Goal: Task Accomplishment & Management: Use online tool/utility

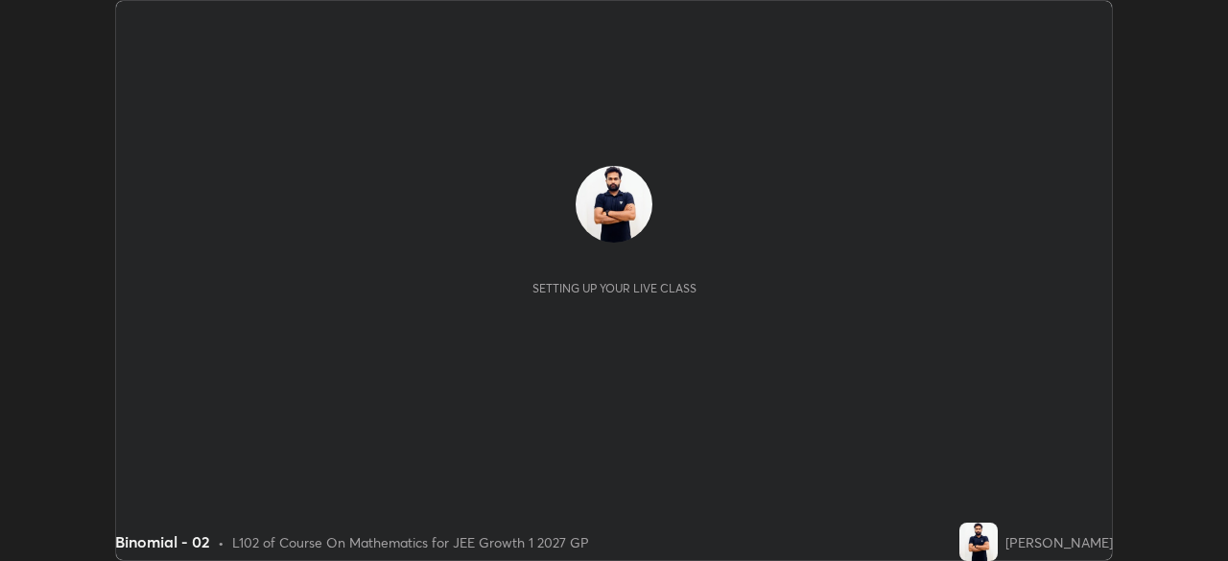
scroll to position [561, 1227]
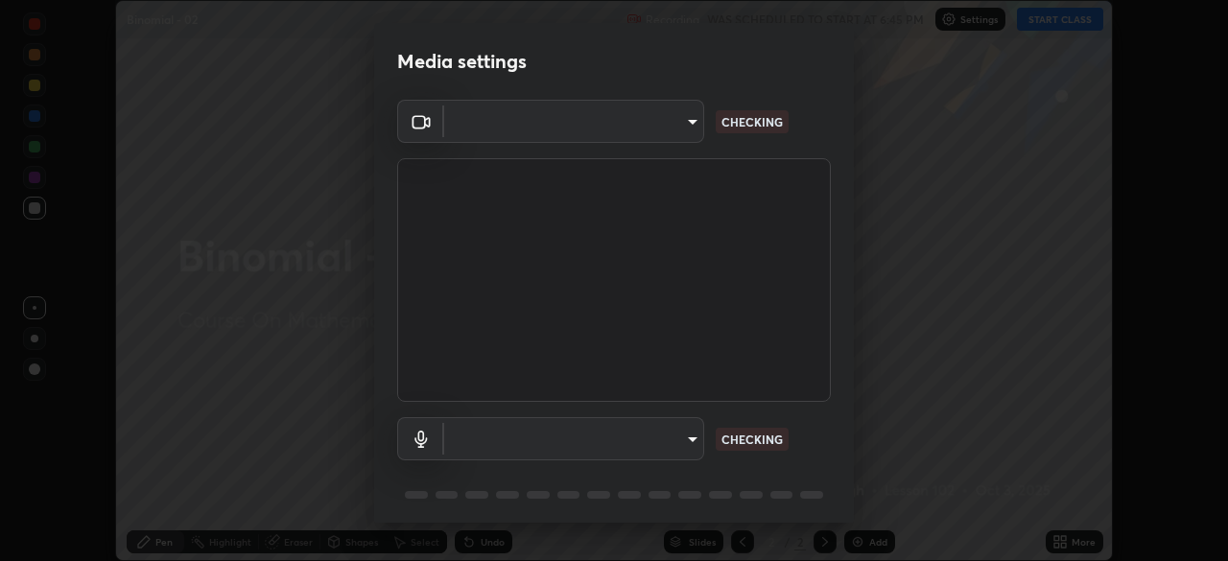
type input "1a0cd2fa9eaecc5464ce661d2c376d4f68bb2a1a8db1c3726163fcb70f995fb6"
click at [684, 440] on body "Erase all Binomial - 02 Recording WAS SCHEDULED TO START AT 6:45 PM Settings ST…" at bounding box center [614, 280] width 1228 height 561
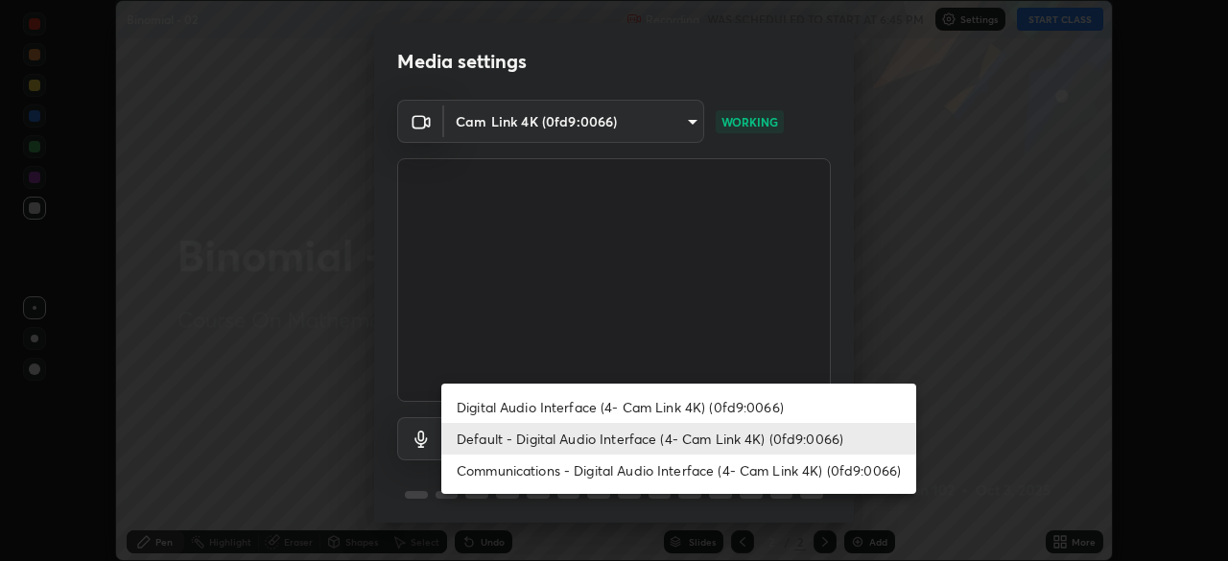
click at [641, 465] on li "Communications - Digital Audio Interface (4- Cam Link 4K) (0fd9:0066)" at bounding box center [678, 471] width 475 height 32
type input "communications"
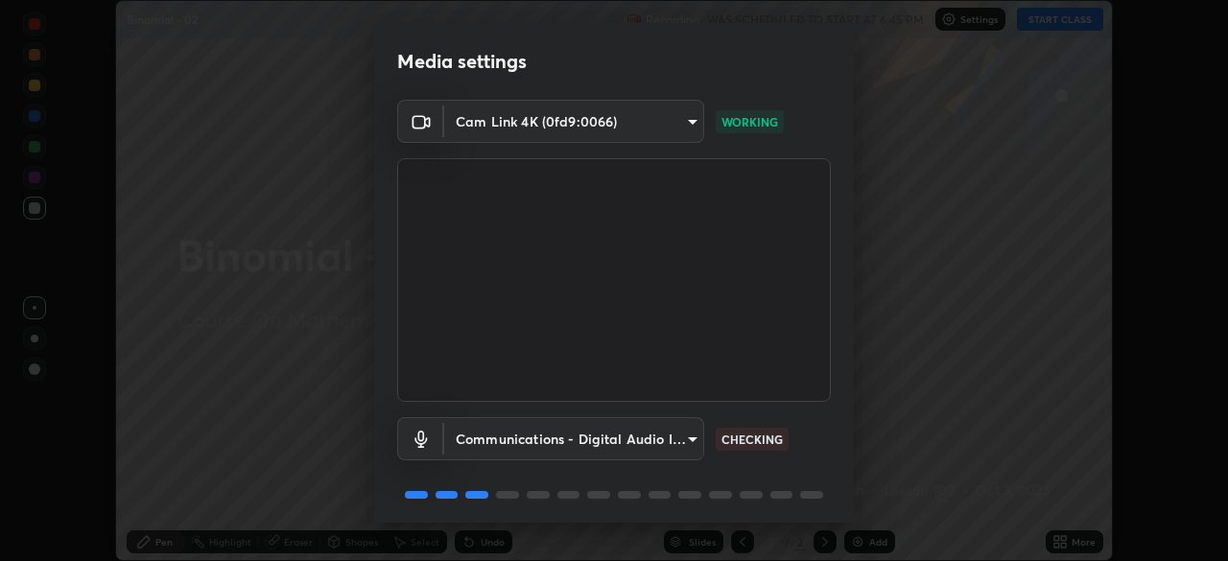
scroll to position [68, 0]
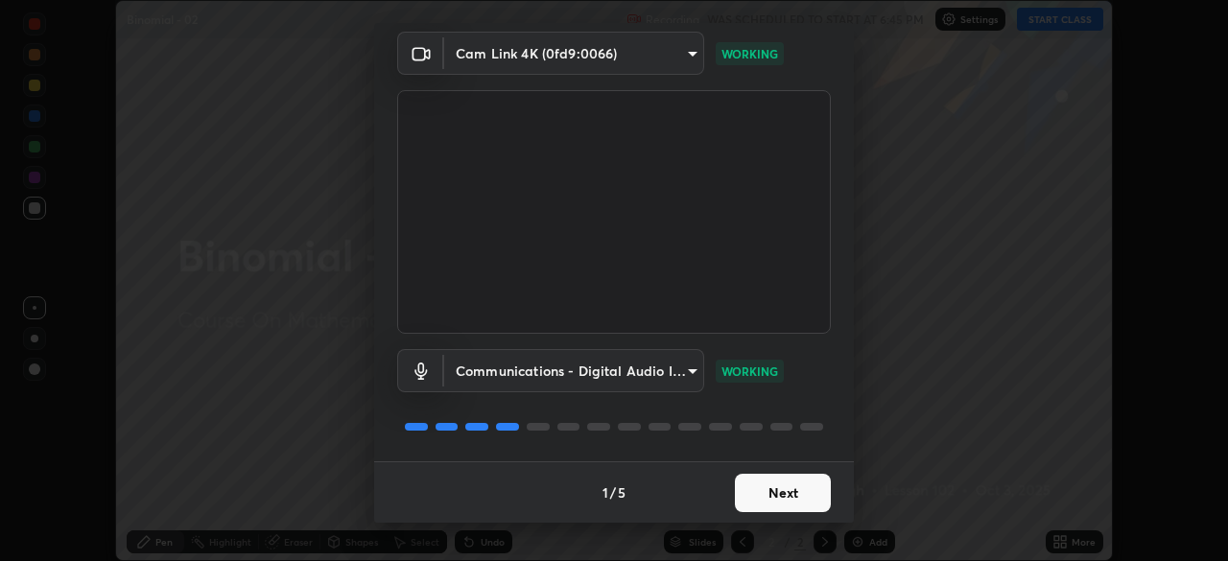
click at [754, 488] on button "Next" at bounding box center [783, 493] width 96 height 38
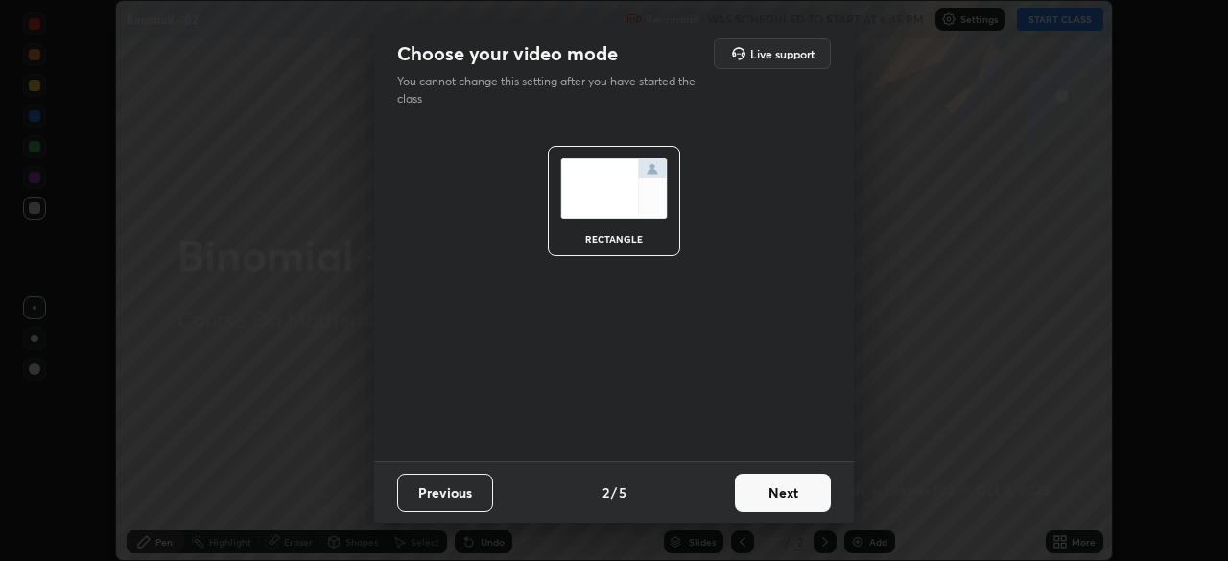
scroll to position [0, 0]
click at [755, 494] on button "Next" at bounding box center [783, 493] width 96 height 38
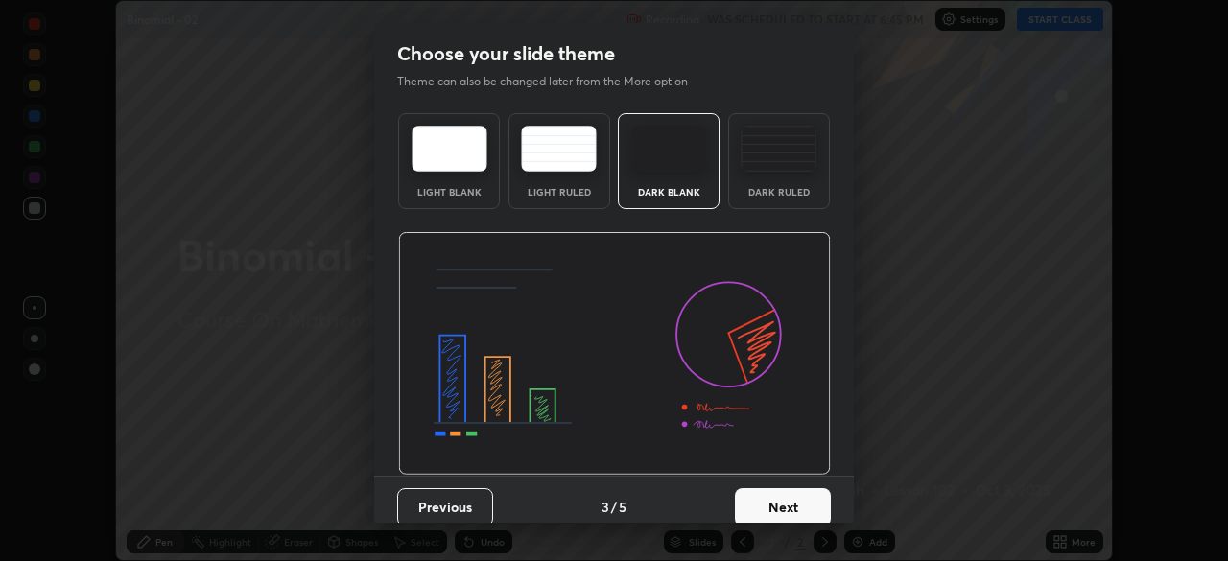
click at [767, 498] on button "Next" at bounding box center [783, 507] width 96 height 38
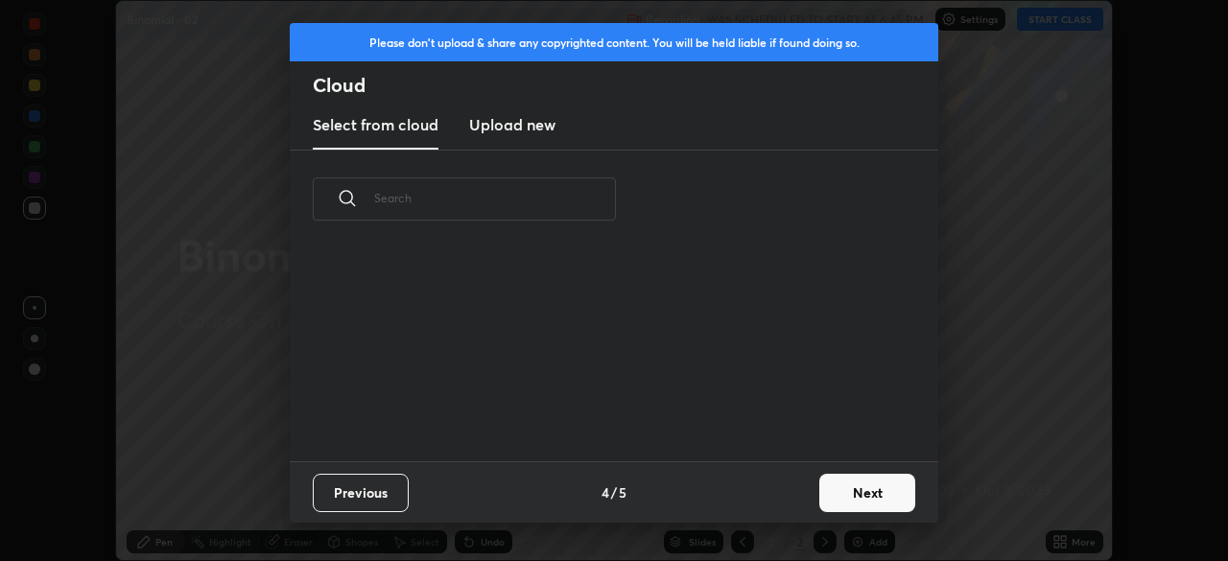
click at [832, 494] on button "Next" at bounding box center [867, 493] width 96 height 38
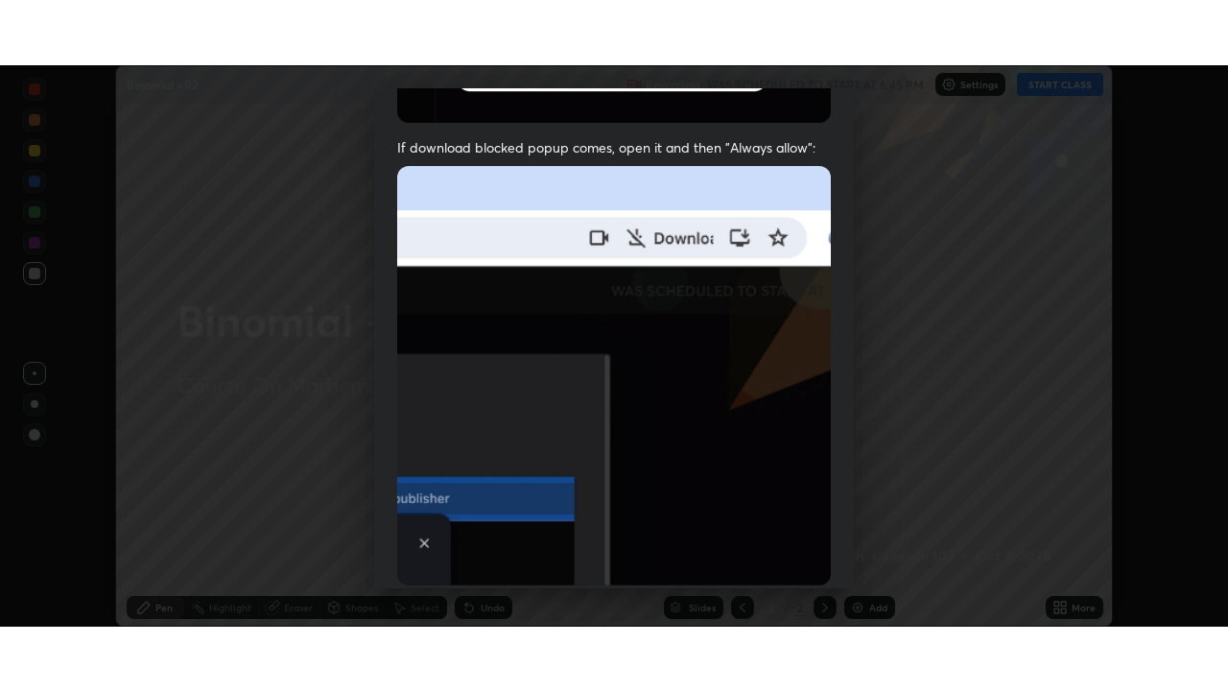
scroll to position [459, 0]
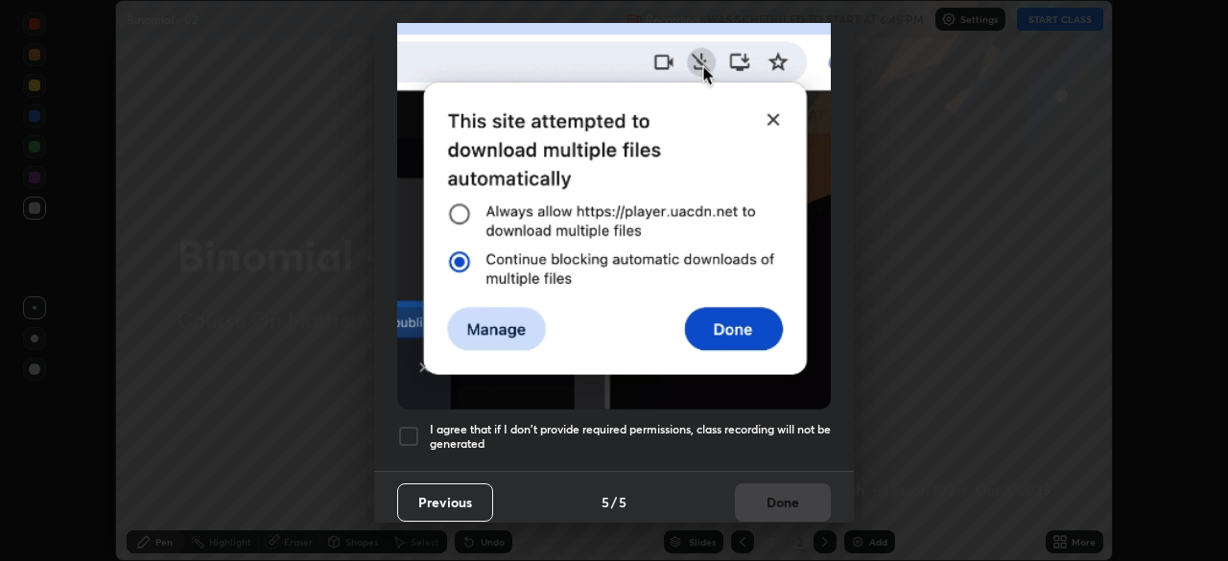
click at [408, 427] on div at bounding box center [408, 436] width 23 height 23
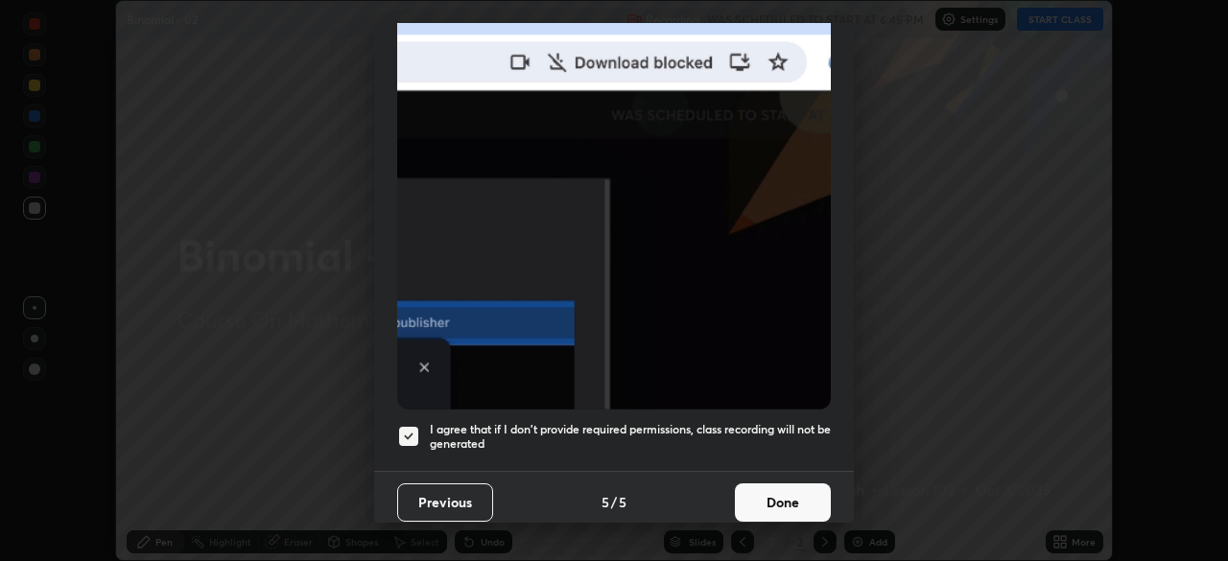
click at [762, 494] on button "Done" at bounding box center [783, 502] width 96 height 38
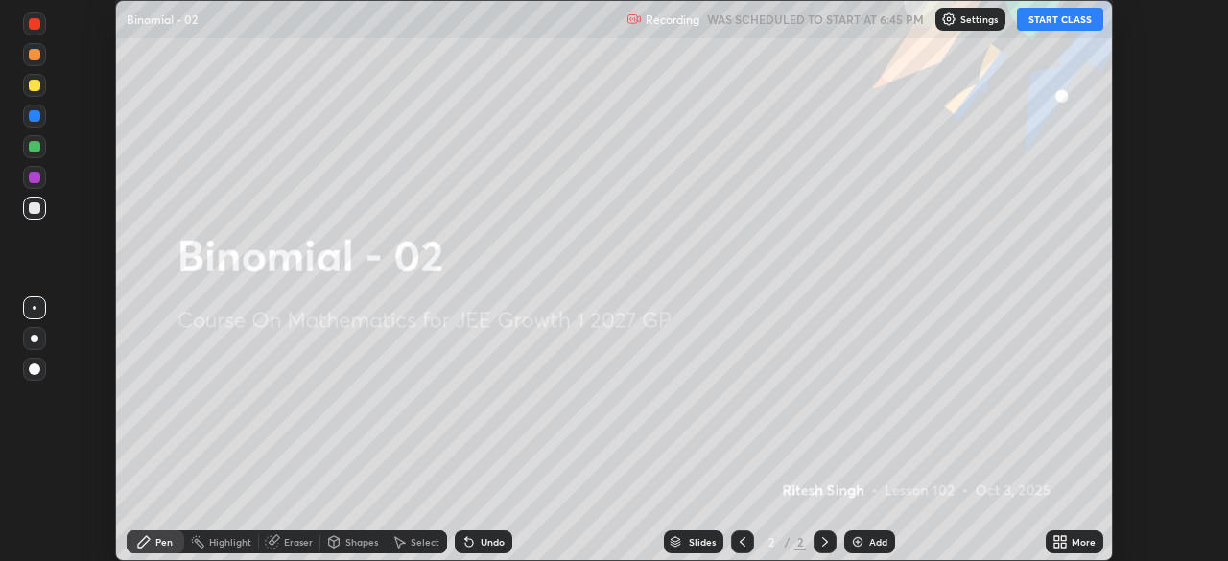
click at [1042, 17] on button "START CLASS" at bounding box center [1060, 19] width 86 height 23
click at [1054, 538] on icon at bounding box center [1056, 538] width 5 height 5
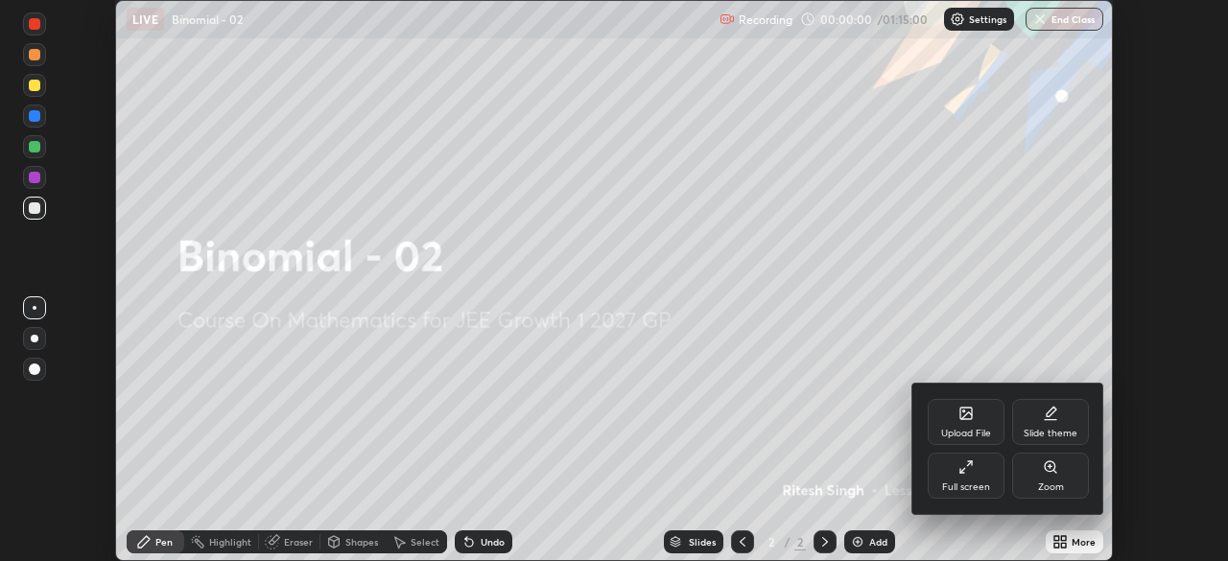
click at [971, 482] on div "Full screen" at bounding box center [966, 487] width 48 height 10
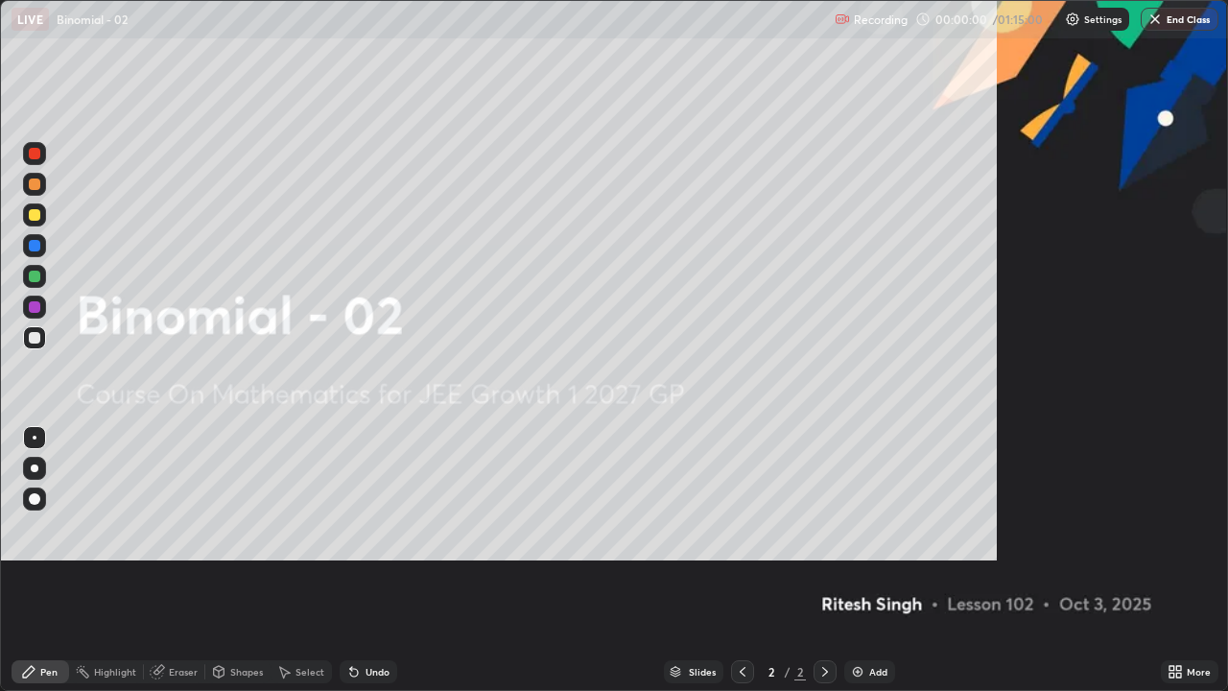
scroll to position [691, 1228]
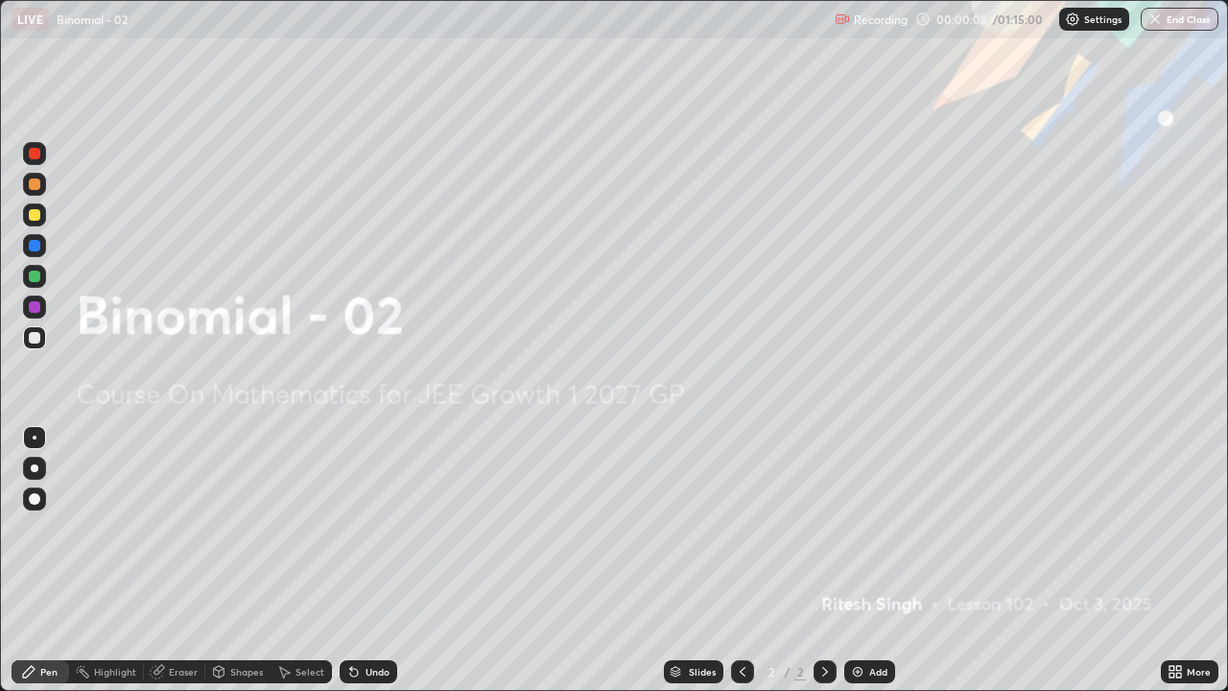
click at [876, 560] on div "Add" at bounding box center [878, 672] width 18 height 10
click at [869, 560] on div "Add" at bounding box center [878, 672] width 18 height 10
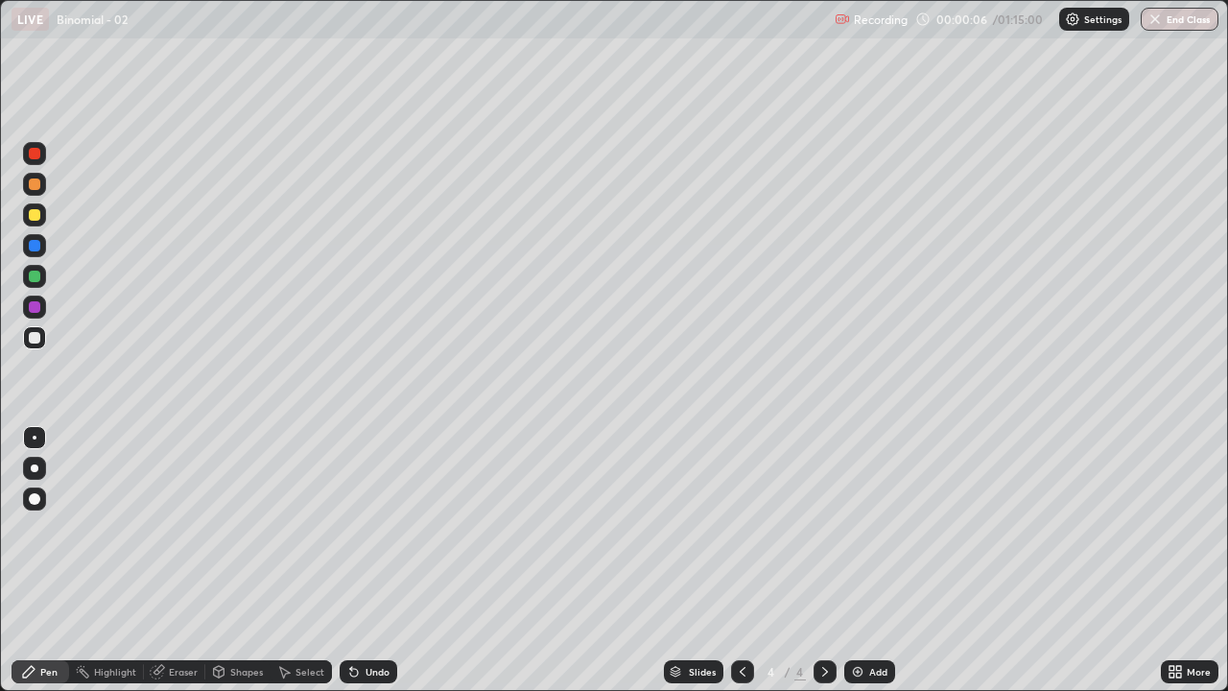
click at [871, 560] on div "Add" at bounding box center [878, 672] width 18 height 10
click at [870, 560] on div "Add" at bounding box center [878, 672] width 18 height 10
click at [869, 560] on div "Add" at bounding box center [878, 672] width 18 height 10
click at [864, 560] on div "Add" at bounding box center [869, 671] width 51 height 23
click at [862, 560] on img at bounding box center [857, 671] width 15 height 15
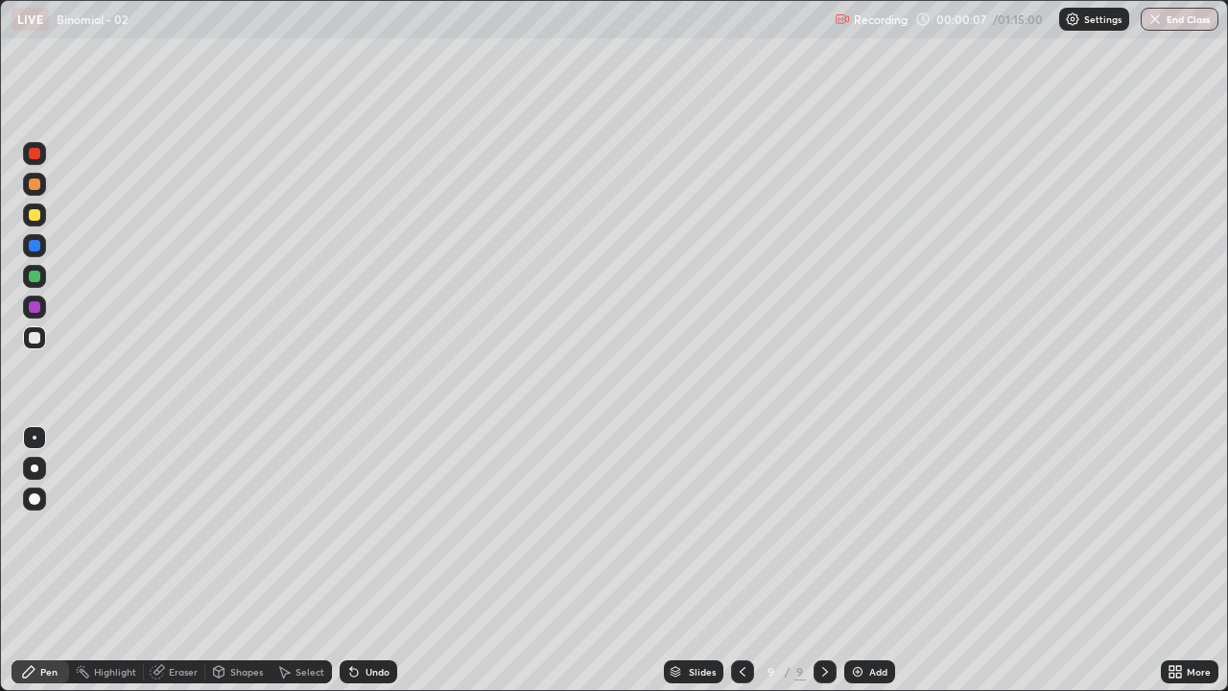
click at [864, 560] on div "Add" at bounding box center [869, 671] width 51 height 23
click at [866, 560] on div "Add" at bounding box center [869, 671] width 51 height 23
click at [864, 560] on div "Add" at bounding box center [869, 671] width 51 height 23
click at [869, 560] on div "Add" at bounding box center [878, 672] width 18 height 10
click at [740, 560] on icon at bounding box center [742, 671] width 15 height 15
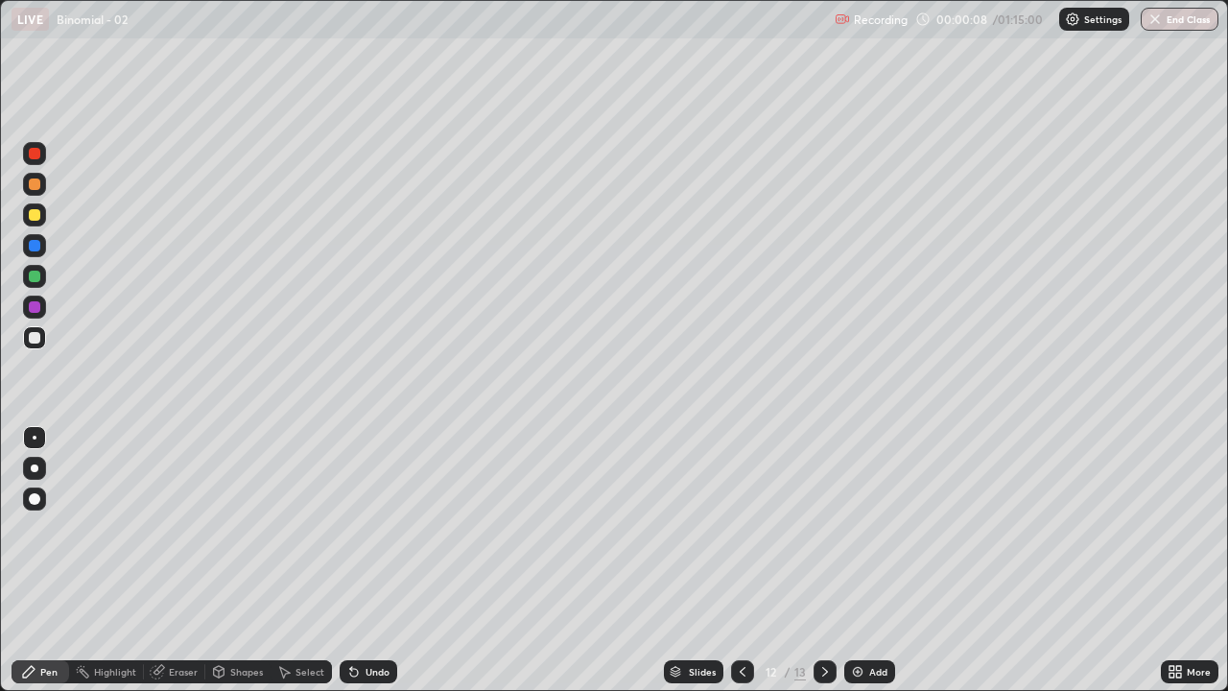
click at [738, 560] on icon at bounding box center [742, 671] width 15 height 15
click at [740, 560] on icon at bounding box center [742, 671] width 15 height 15
click at [739, 560] on icon at bounding box center [742, 671] width 15 height 15
click at [741, 560] on icon at bounding box center [742, 671] width 15 height 15
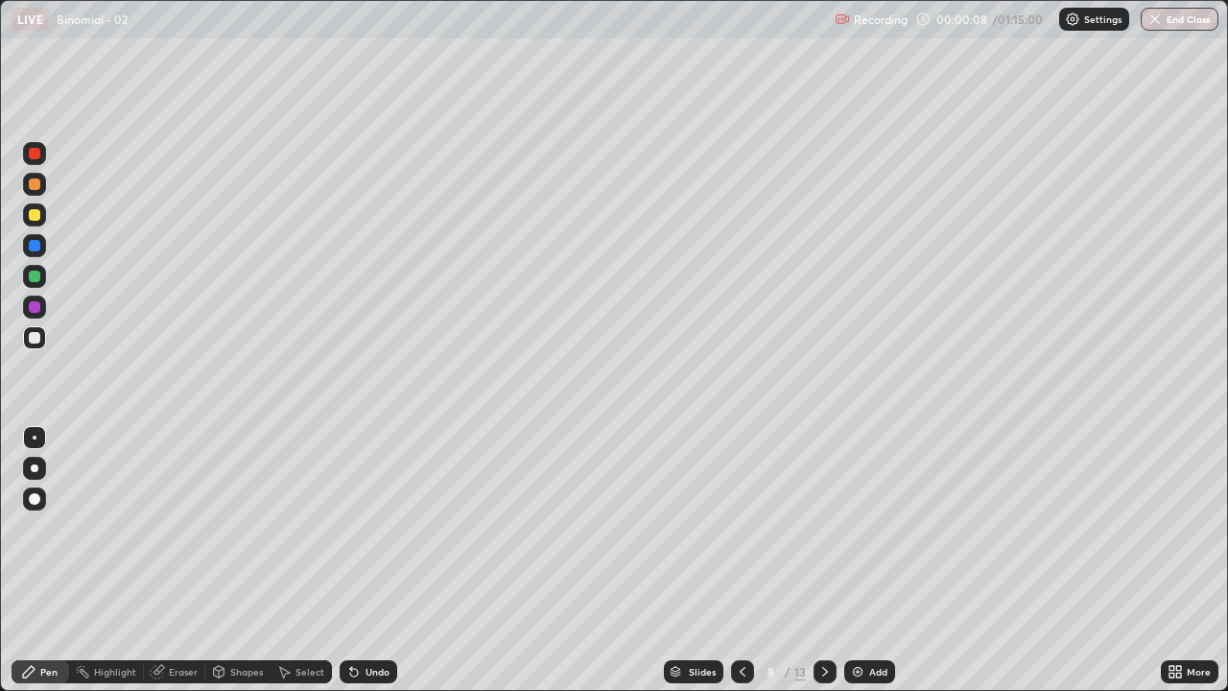
click at [741, 560] on icon at bounding box center [742, 671] width 15 height 15
click at [742, 560] on icon at bounding box center [742, 671] width 15 height 15
click at [743, 560] on icon at bounding box center [742, 671] width 15 height 15
click at [35, 222] on div at bounding box center [34, 214] width 23 height 23
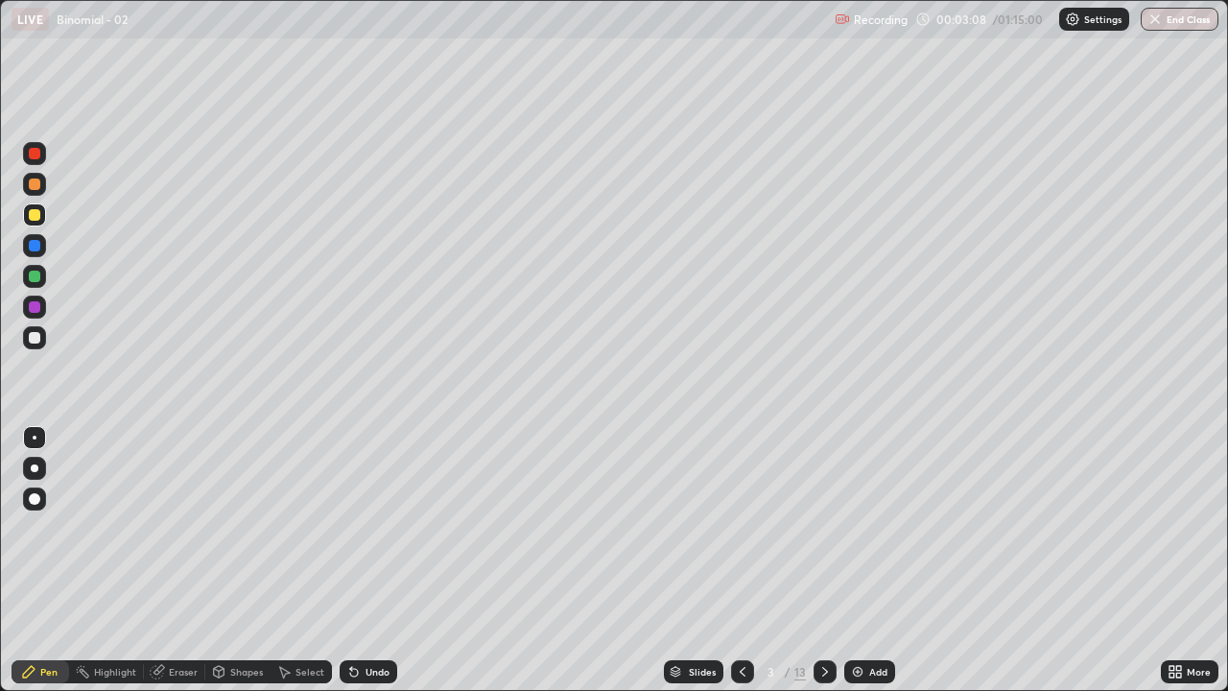
click at [186, 560] on div "Eraser" at bounding box center [183, 672] width 29 height 10
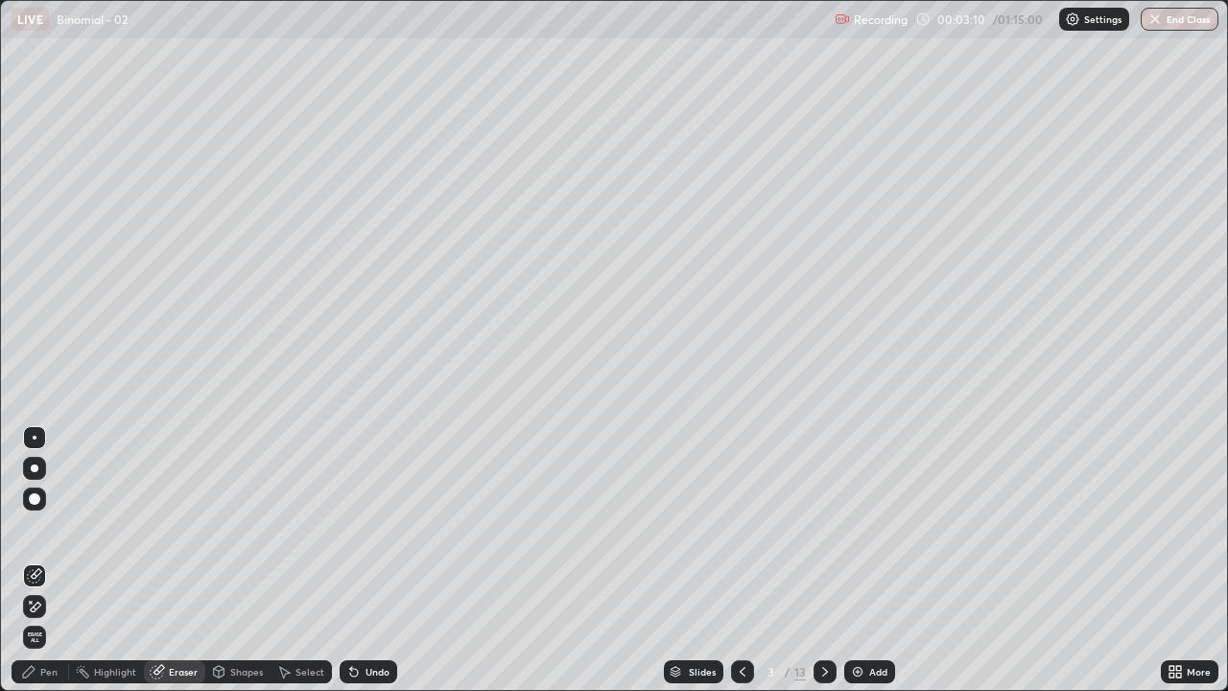
click at [57, 560] on div "Pen" at bounding box center [48, 672] width 17 height 10
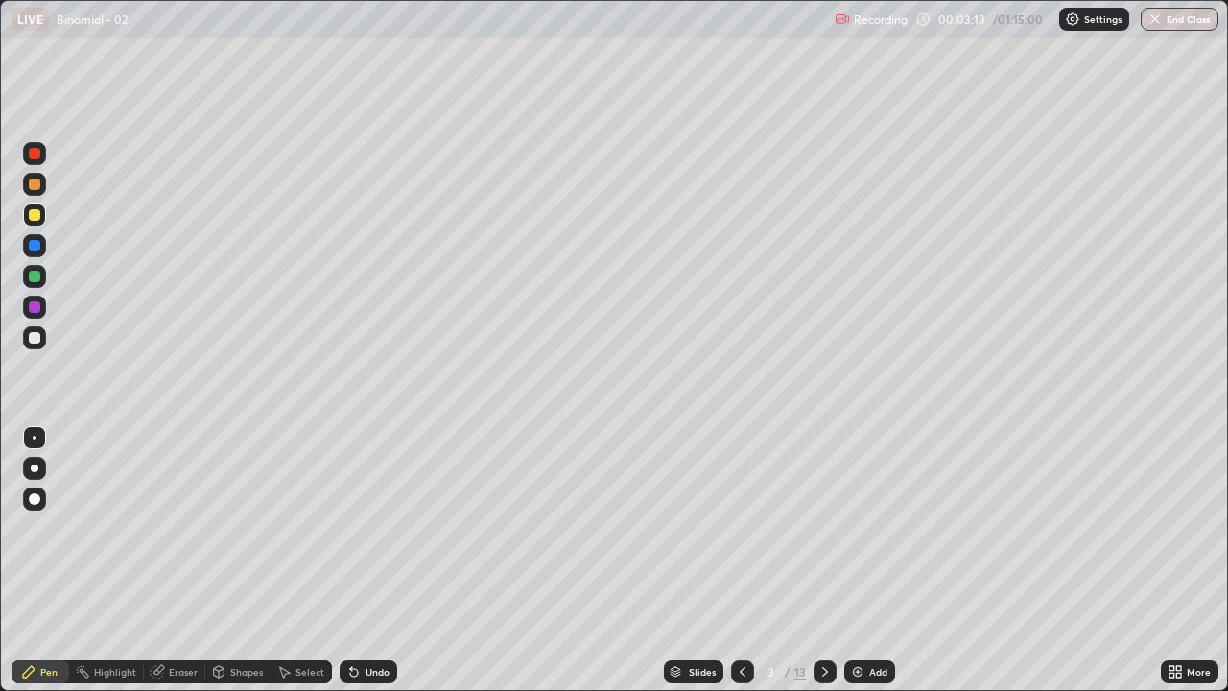
click at [169, 560] on div "Eraser" at bounding box center [183, 672] width 29 height 10
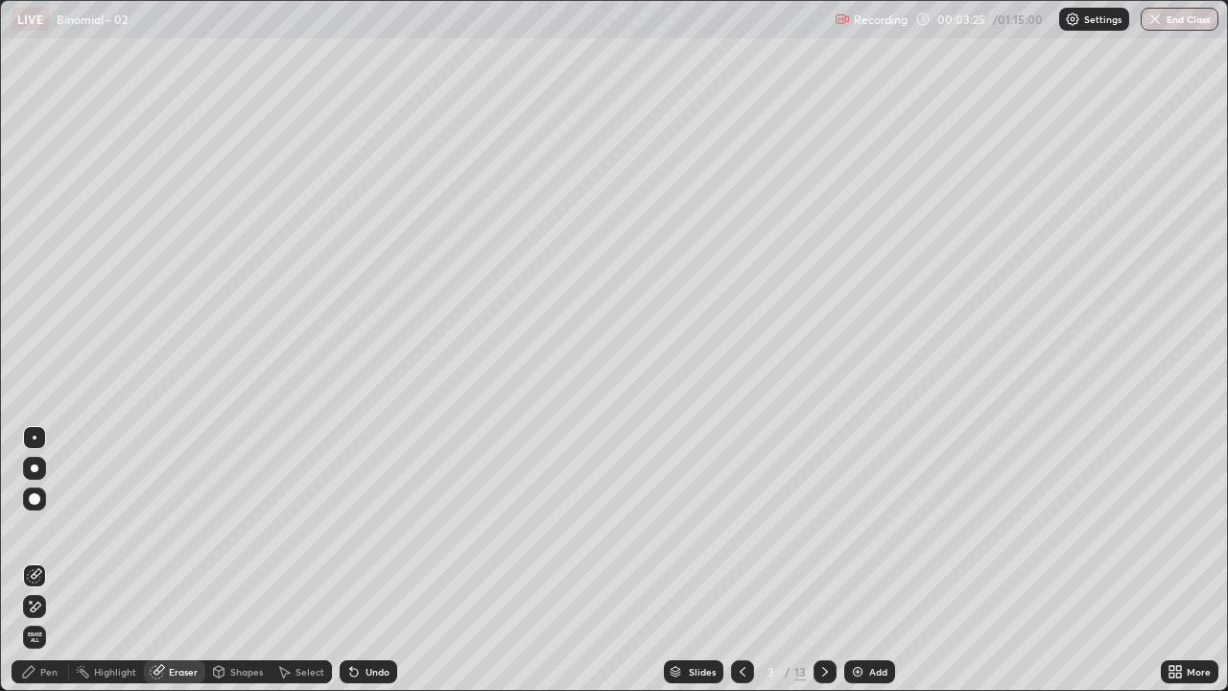
click at [50, 560] on div "Pen" at bounding box center [48, 672] width 17 height 10
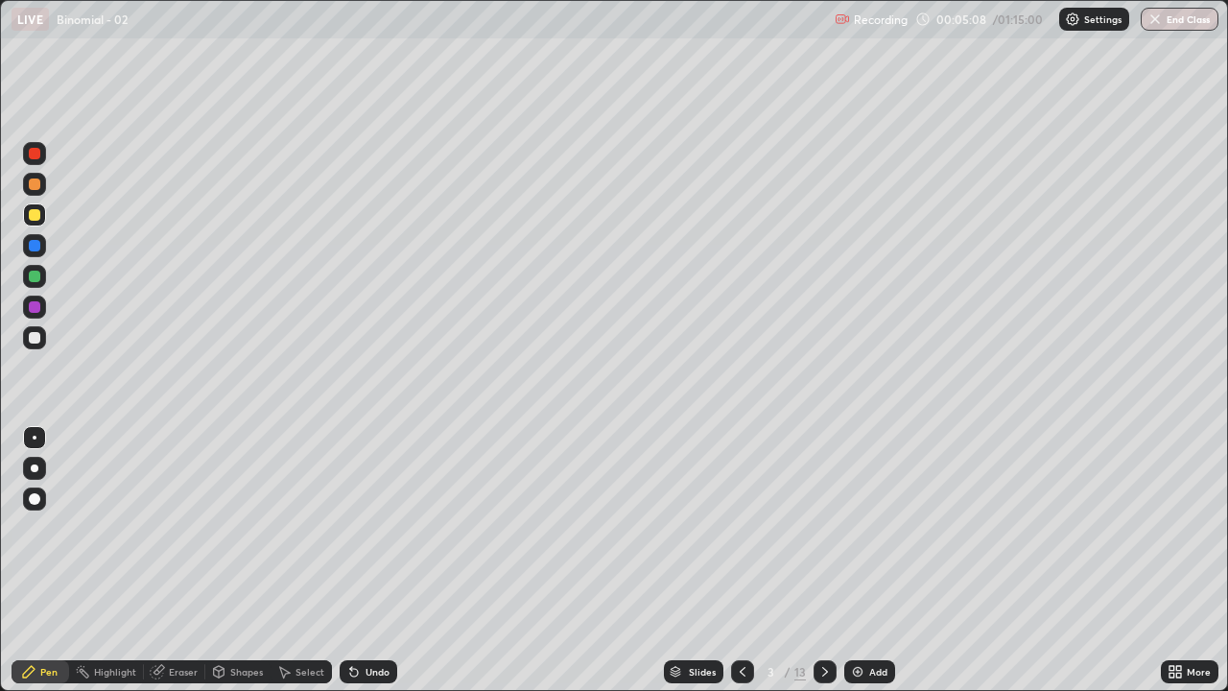
click at [823, 560] on icon at bounding box center [824, 671] width 15 height 15
click at [366, 560] on div "Undo" at bounding box center [377, 672] width 24 height 10
click at [371, 560] on div "Undo" at bounding box center [377, 672] width 24 height 10
click at [374, 560] on div "Undo" at bounding box center [377, 672] width 24 height 10
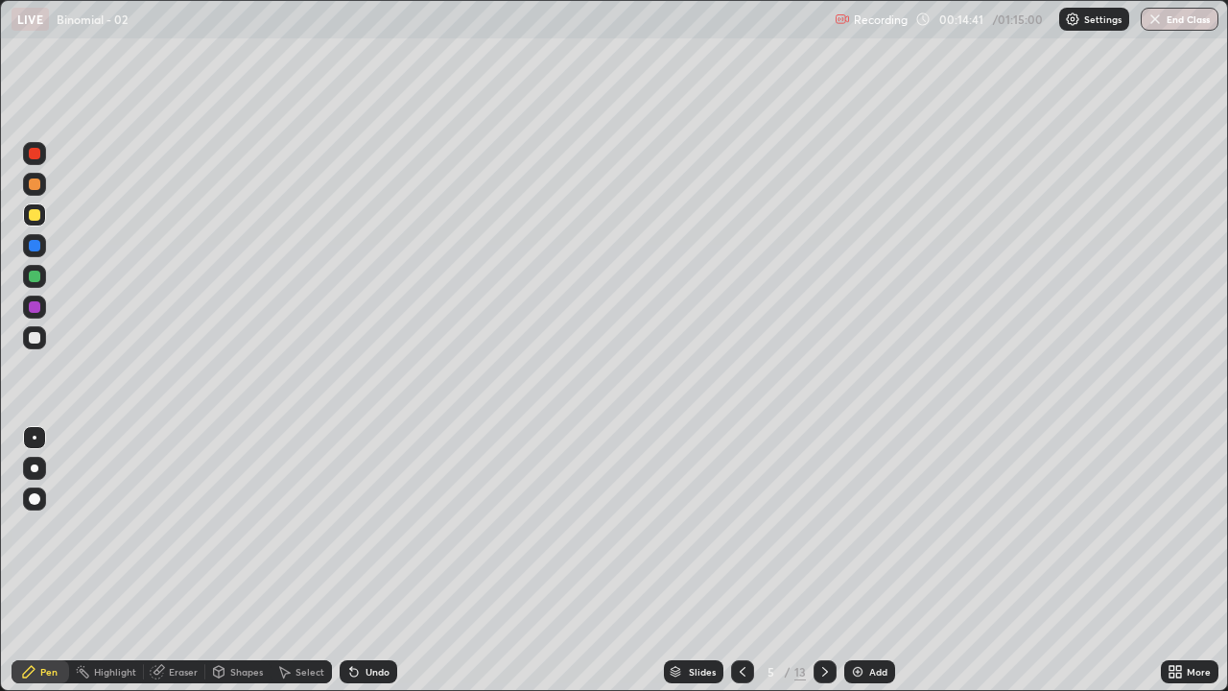
click at [365, 560] on div "Undo" at bounding box center [377, 672] width 24 height 10
click at [370, 560] on div "Undo" at bounding box center [377, 672] width 24 height 10
click at [371, 560] on div "Undo" at bounding box center [377, 672] width 24 height 10
click at [372, 560] on div "Undo" at bounding box center [377, 672] width 24 height 10
click at [821, 560] on icon at bounding box center [824, 671] width 15 height 15
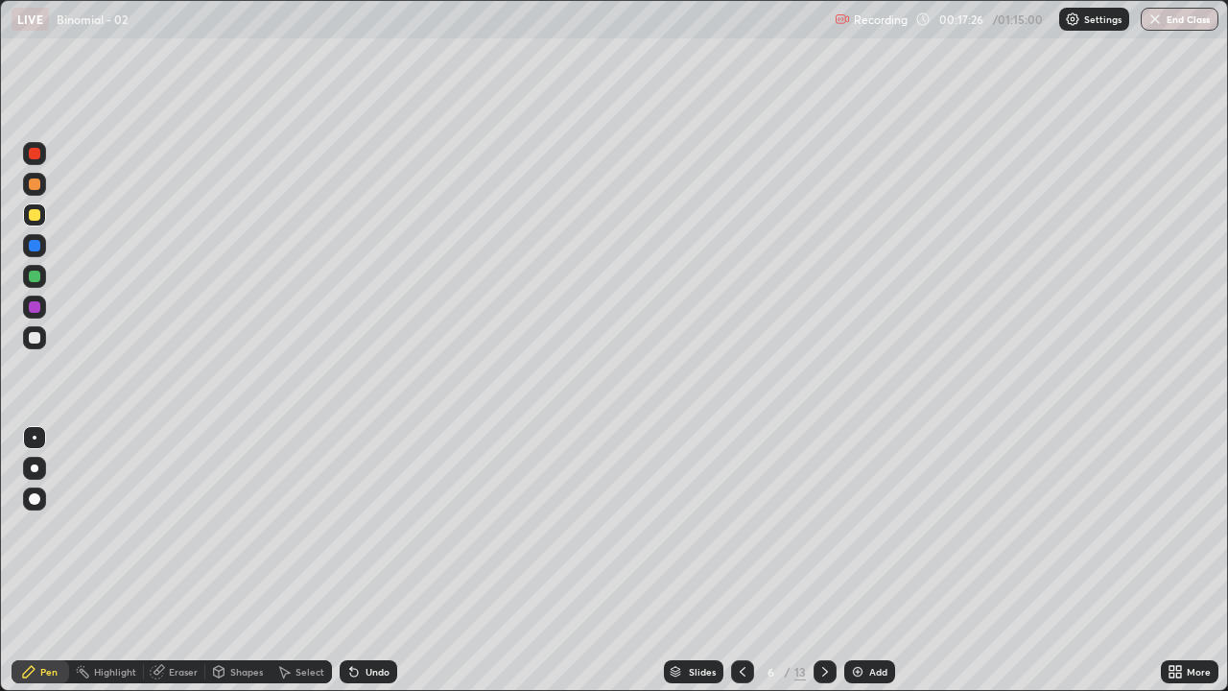
click at [366, 560] on div "Undo" at bounding box center [377, 672] width 24 height 10
click at [740, 560] on icon at bounding box center [742, 671] width 15 height 15
click at [824, 560] on icon at bounding box center [824, 671] width 15 height 15
click at [384, 560] on div "Undo" at bounding box center [377, 672] width 24 height 10
click at [740, 560] on icon at bounding box center [742, 671] width 15 height 15
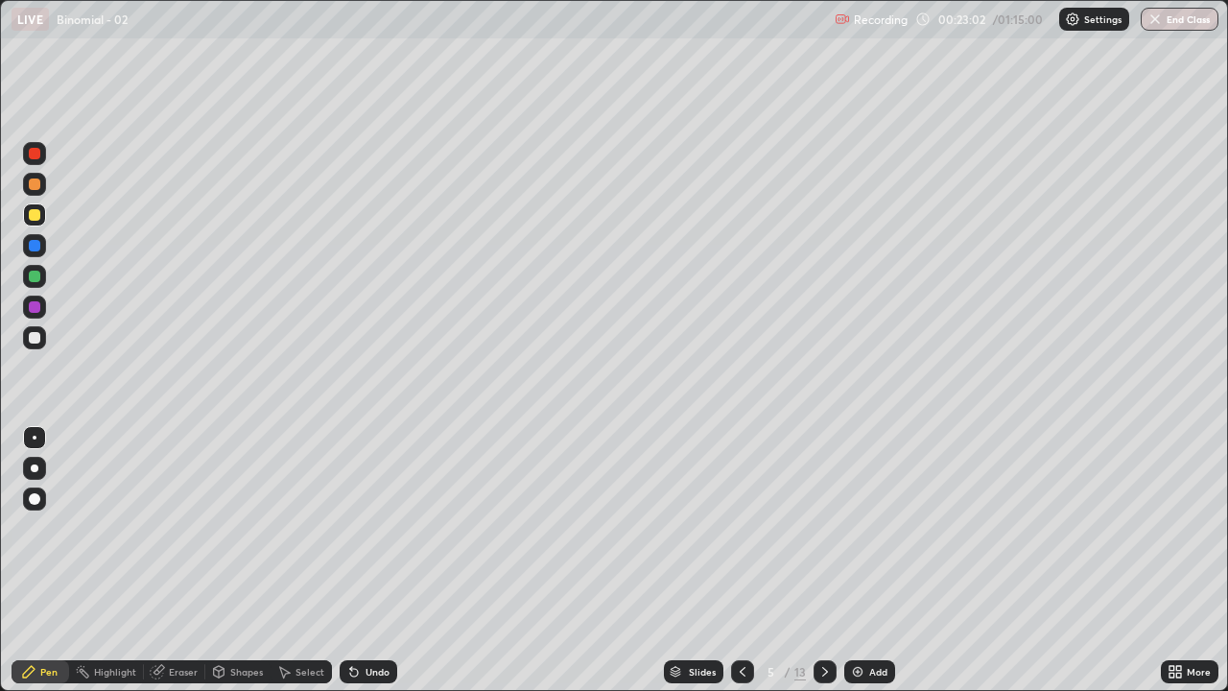
click at [827, 560] on div at bounding box center [824, 671] width 23 height 38
click at [813, 560] on div at bounding box center [824, 671] width 23 height 23
click at [375, 560] on div "Undo" at bounding box center [377, 672] width 24 height 10
click at [380, 560] on div "Undo" at bounding box center [377, 672] width 24 height 10
click at [823, 560] on icon at bounding box center [824, 671] width 15 height 15
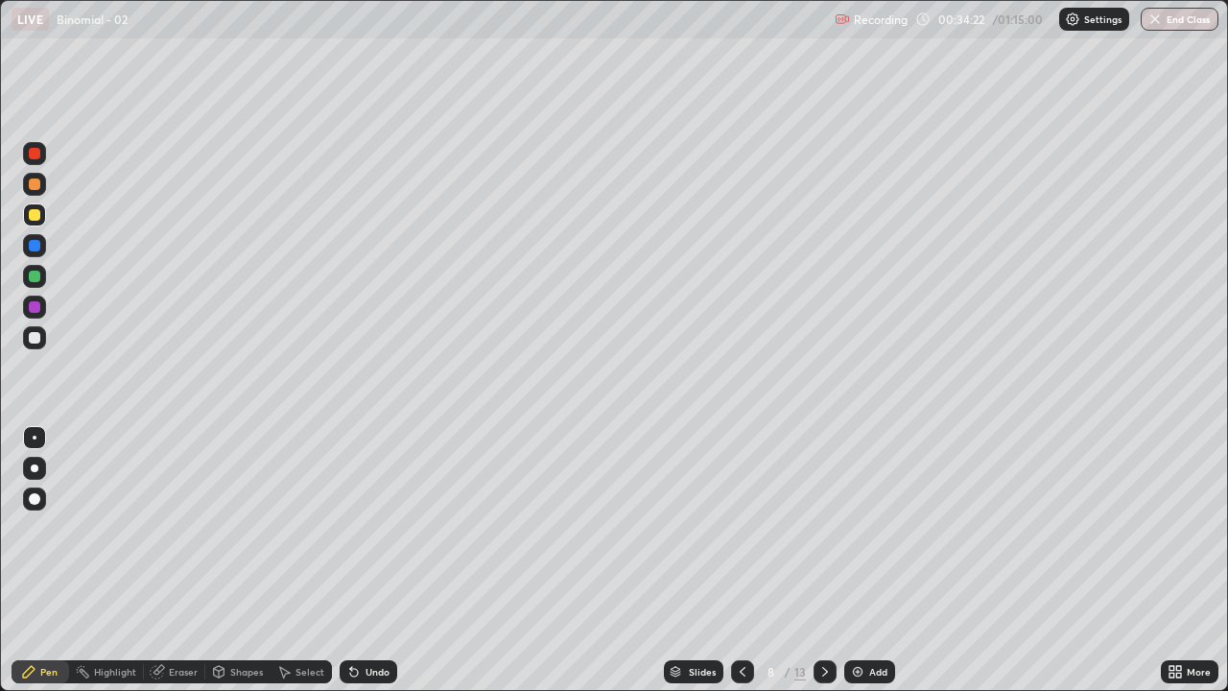
click at [183, 560] on div "Eraser" at bounding box center [174, 671] width 61 height 23
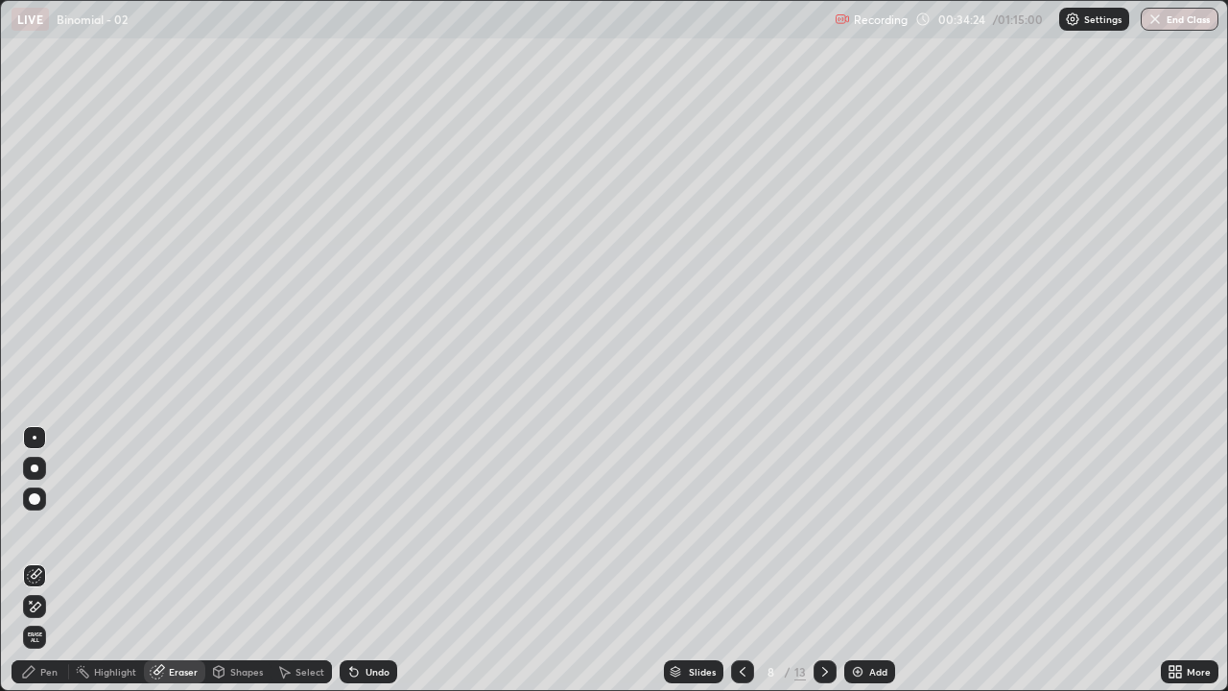
click at [57, 560] on div "Pen" at bounding box center [48, 672] width 17 height 10
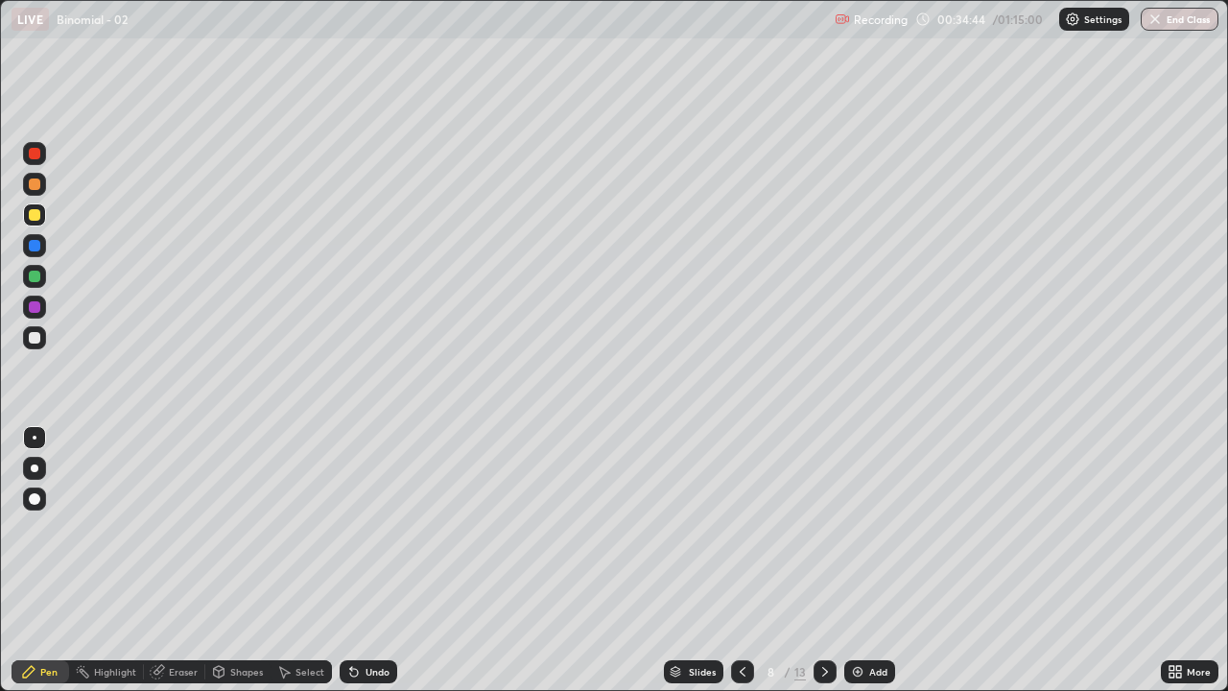
click at [822, 560] on icon at bounding box center [825, 672] width 6 height 10
click at [179, 560] on div "Eraser" at bounding box center [183, 672] width 29 height 10
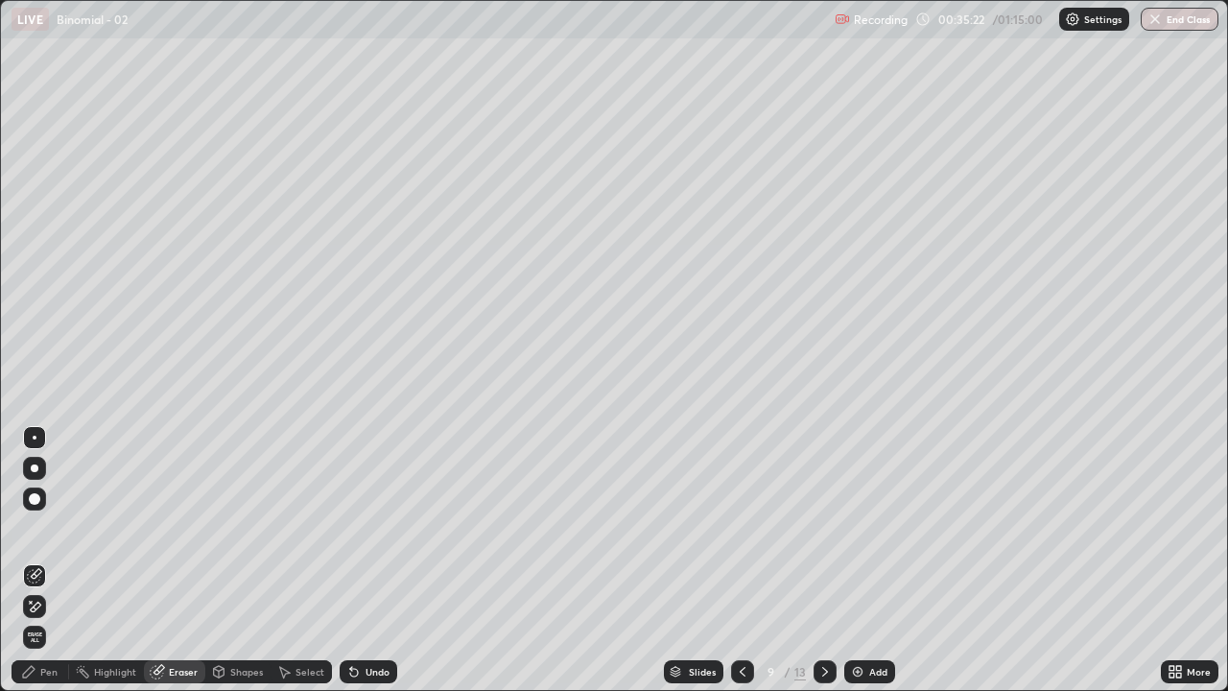
click at [59, 560] on div "Pen" at bounding box center [41, 671] width 58 height 23
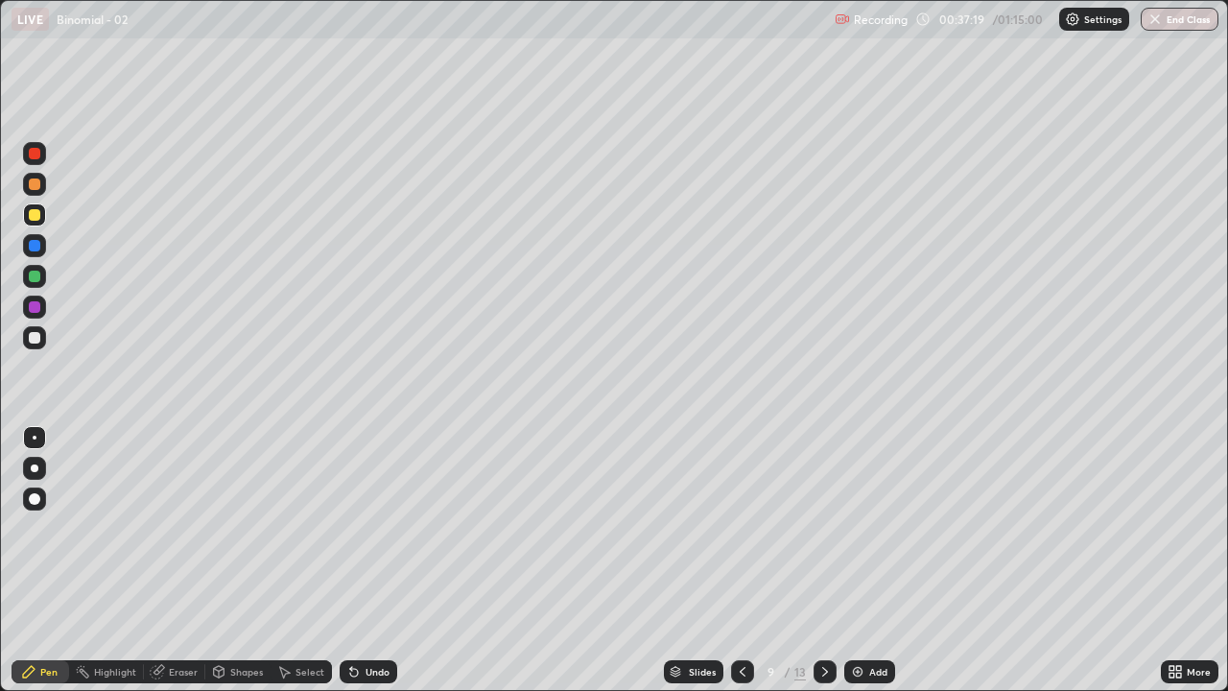
click at [33, 339] on div at bounding box center [35, 338] width 12 height 12
click at [374, 560] on div "Undo" at bounding box center [377, 672] width 24 height 10
click at [825, 560] on icon at bounding box center [824, 671] width 15 height 15
click at [822, 560] on icon at bounding box center [824, 671] width 15 height 15
click at [375, 560] on div "Undo" at bounding box center [377, 672] width 24 height 10
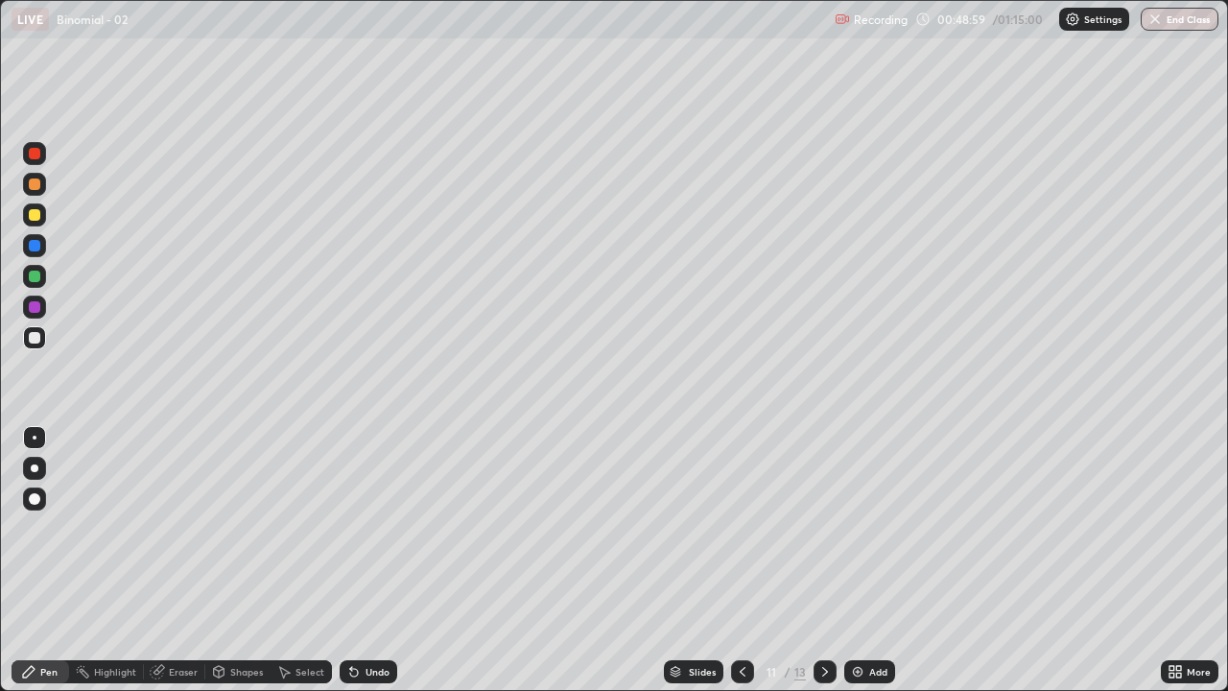
click at [746, 560] on icon at bounding box center [742, 671] width 15 height 15
click at [745, 560] on icon at bounding box center [742, 671] width 15 height 15
click at [746, 560] on icon at bounding box center [742, 671] width 15 height 15
click at [743, 560] on icon at bounding box center [742, 671] width 15 height 15
click at [740, 560] on div at bounding box center [742, 671] width 23 height 23
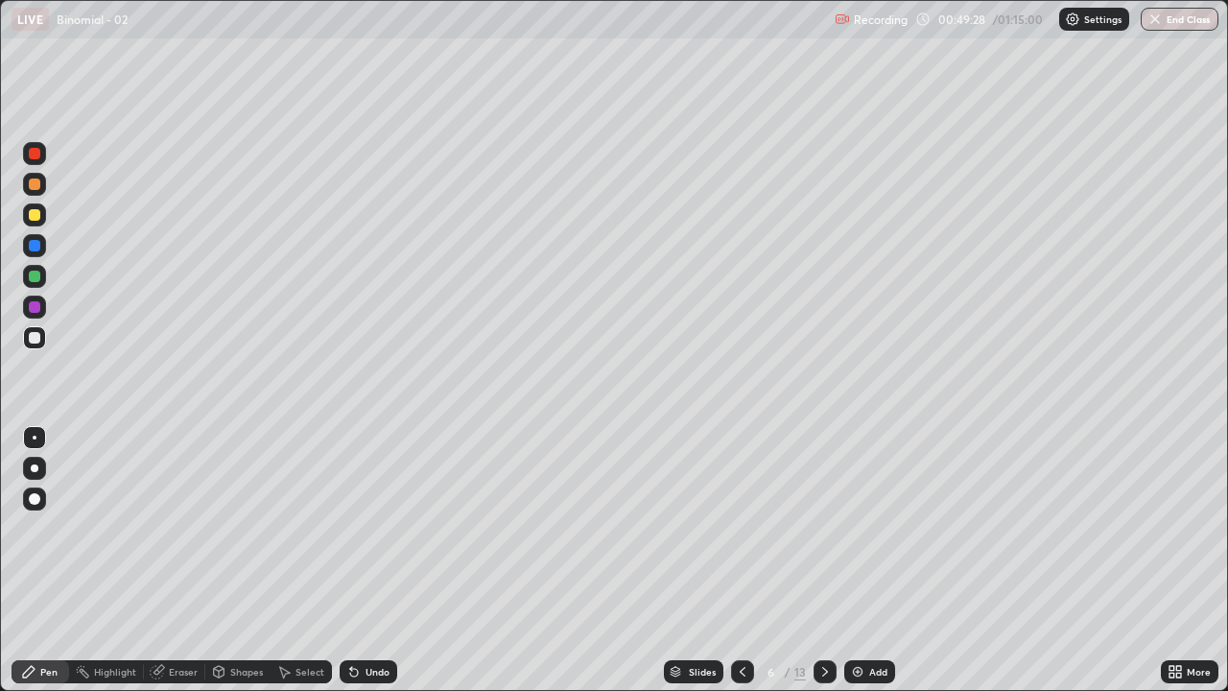
click at [178, 560] on div "Eraser" at bounding box center [174, 671] width 61 height 23
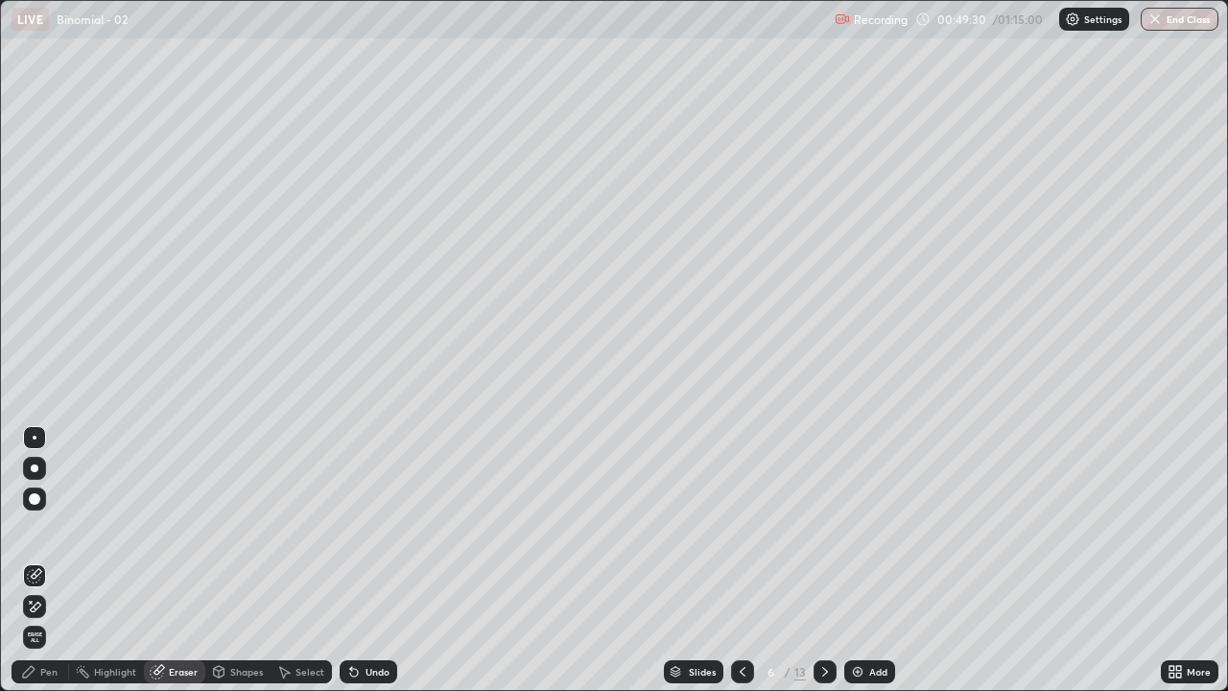
click at [51, 560] on div "Pen" at bounding box center [48, 672] width 17 height 10
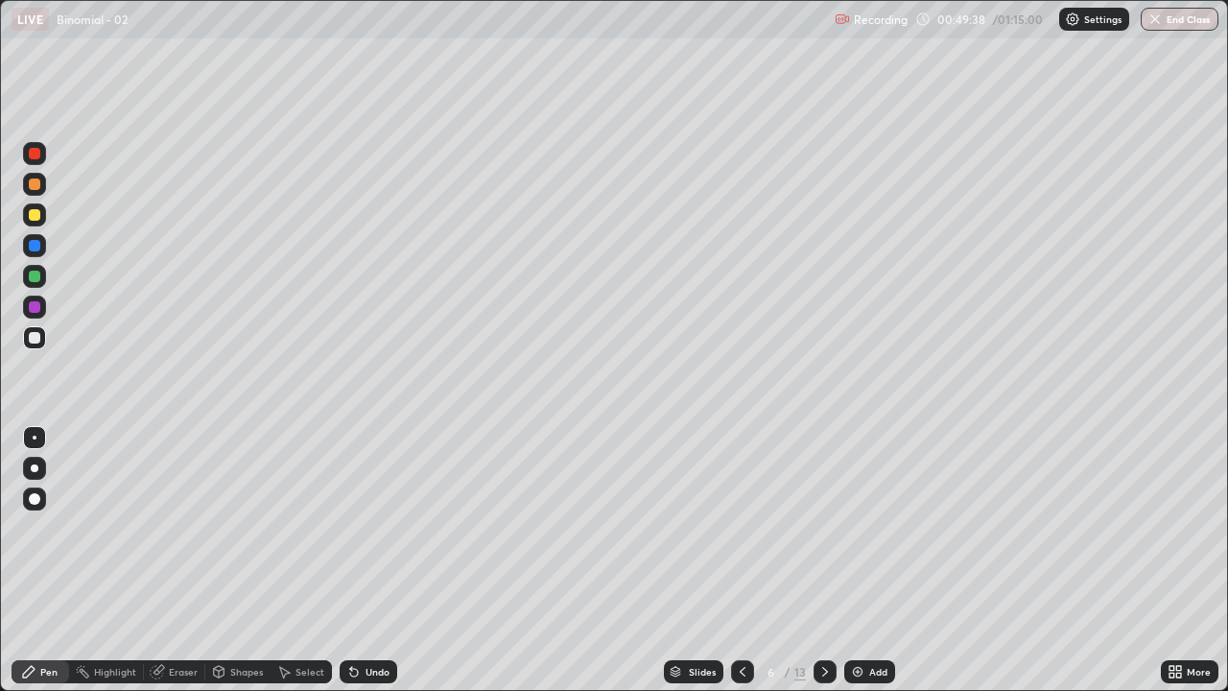
click at [360, 560] on div "Undo" at bounding box center [369, 671] width 58 height 23
click at [356, 560] on div "Undo" at bounding box center [369, 671] width 58 height 23
click at [355, 560] on div "Undo" at bounding box center [369, 671] width 58 height 23
click at [354, 560] on div "Undo" at bounding box center [369, 671] width 58 height 23
click at [822, 560] on icon at bounding box center [824, 671] width 15 height 15
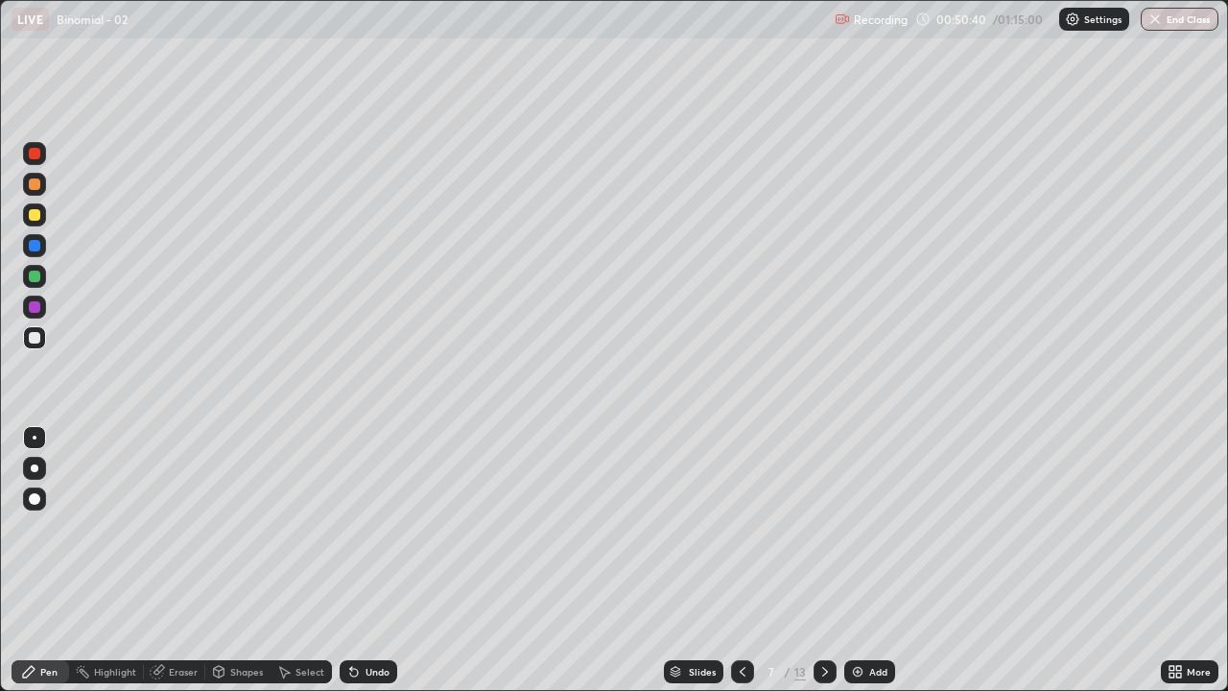
click at [822, 560] on icon at bounding box center [824, 671] width 15 height 15
click at [823, 560] on icon at bounding box center [824, 671] width 15 height 15
click at [822, 560] on icon at bounding box center [825, 672] width 6 height 10
click at [819, 560] on icon at bounding box center [824, 671] width 15 height 15
click at [814, 560] on div at bounding box center [824, 671] width 23 height 23
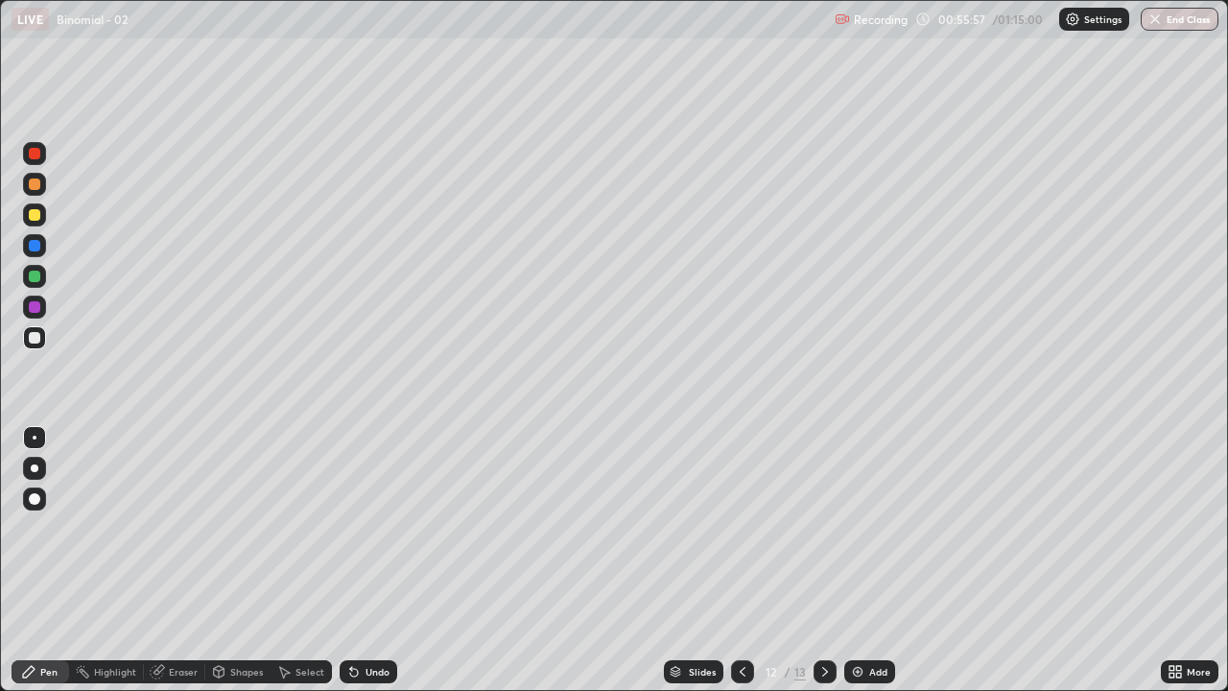
click at [825, 560] on icon at bounding box center [824, 671] width 15 height 15
click at [372, 560] on div "Undo" at bounding box center [364, 671] width 65 height 38
click at [371, 560] on div "Undo" at bounding box center [377, 672] width 24 height 10
click at [388, 560] on div "Undo" at bounding box center [369, 671] width 58 height 23
click at [372, 560] on div "Undo" at bounding box center [377, 672] width 24 height 10
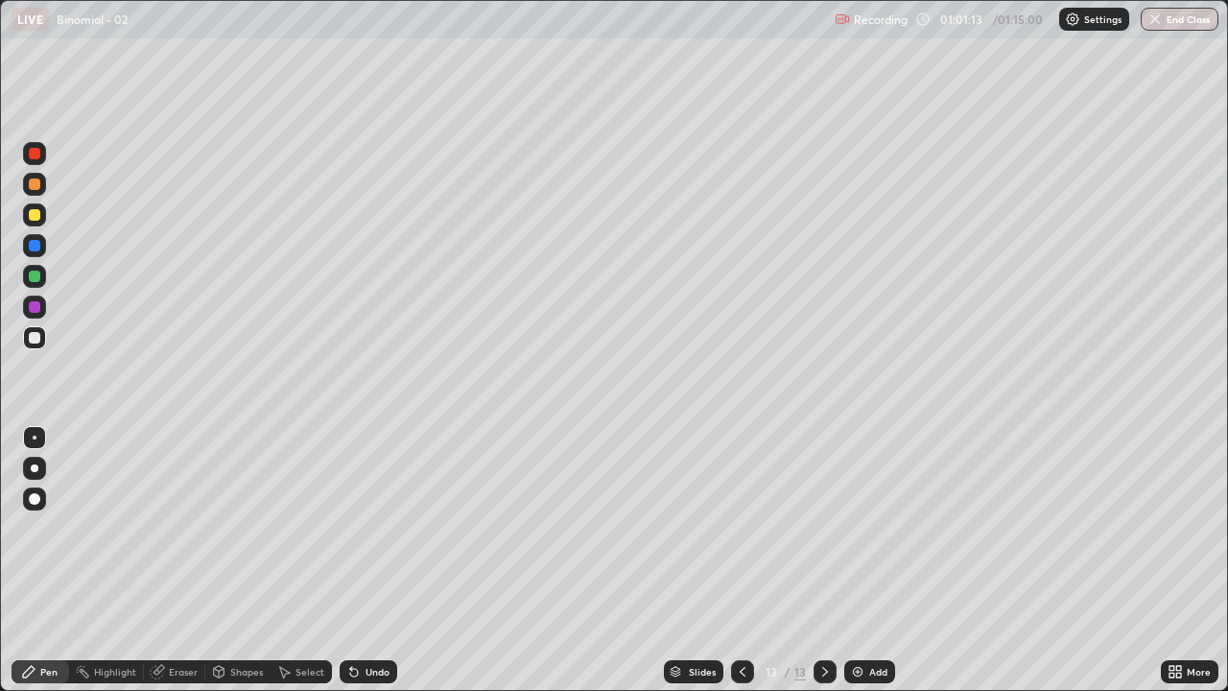
click at [871, 560] on div "Add" at bounding box center [878, 672] width 18 height 10
click at [378, 560] on div "Undo" at bounding box center [377, 672] width 24 height 10
click at [371, 560] on div "Undo" at bounding box center [377, 672] width 24 height 10
click at [370, 560] on div "Undo" at bounding box center [377, 672] width 24 height 10
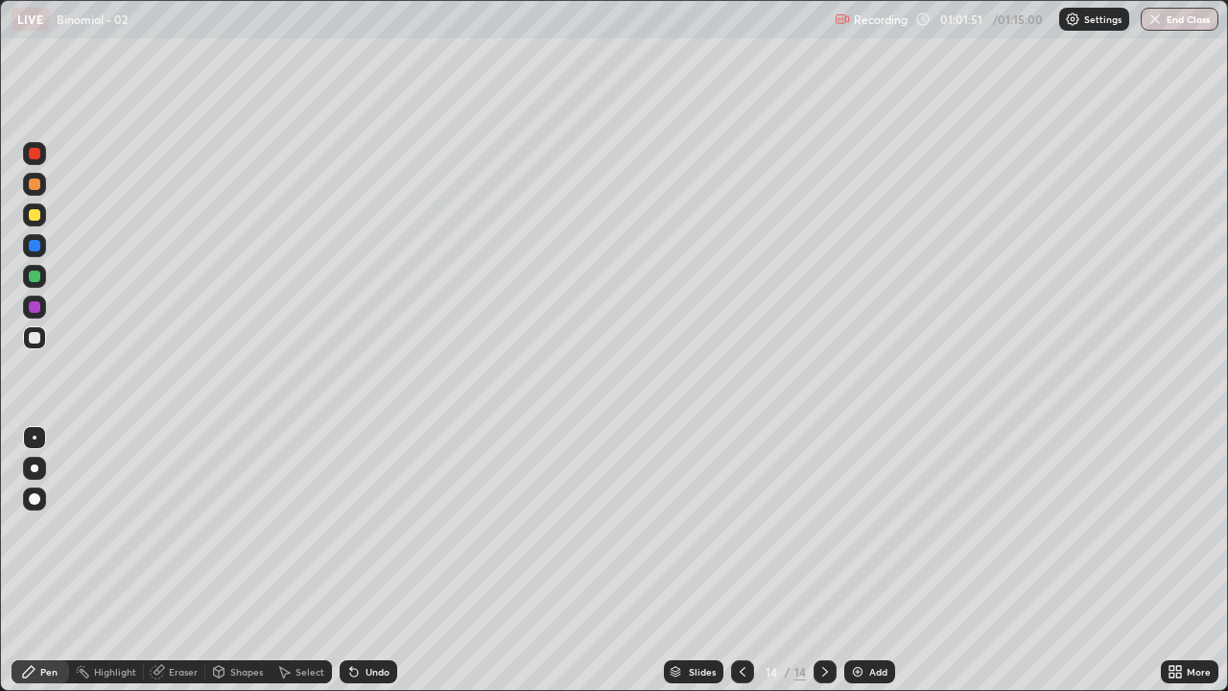
click at [371, 560] on div "Undo" at bounding box center [377, 672] width 24 height 10
click at [372, 560] on div "Undo" at bounding box center [377, 672] width 24 height 10
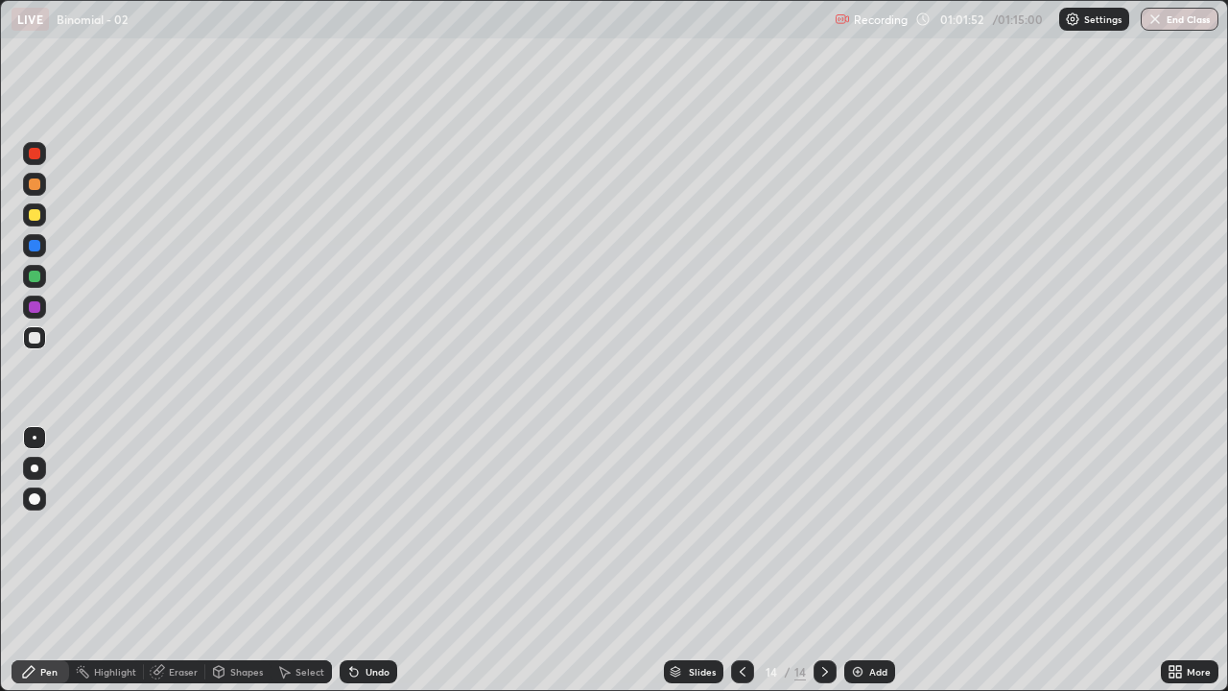
click at [376, 560] on div "Undo" at bounding box center [377, 672] width 24 height 10
click at [177, 560] on div "Eraser" at bounding box center [183, 672] width 29 height 10
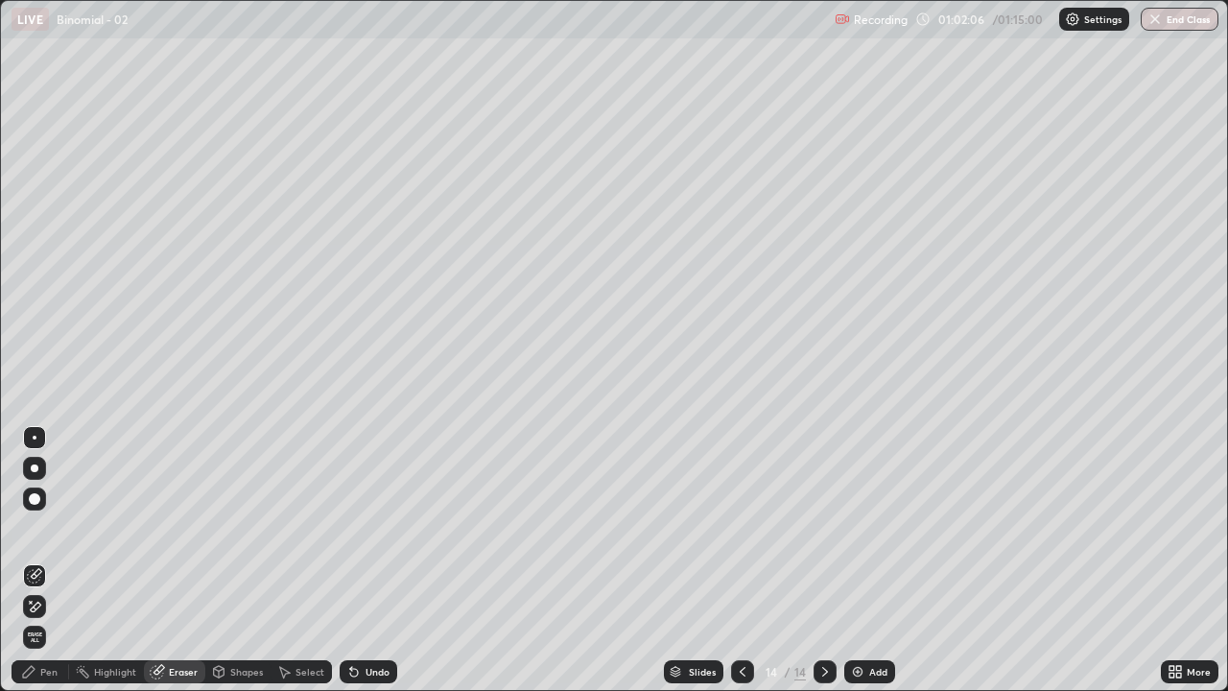
click at [50, 560] on div "Pen" at bounding box center [41, 671] width 58 height 23
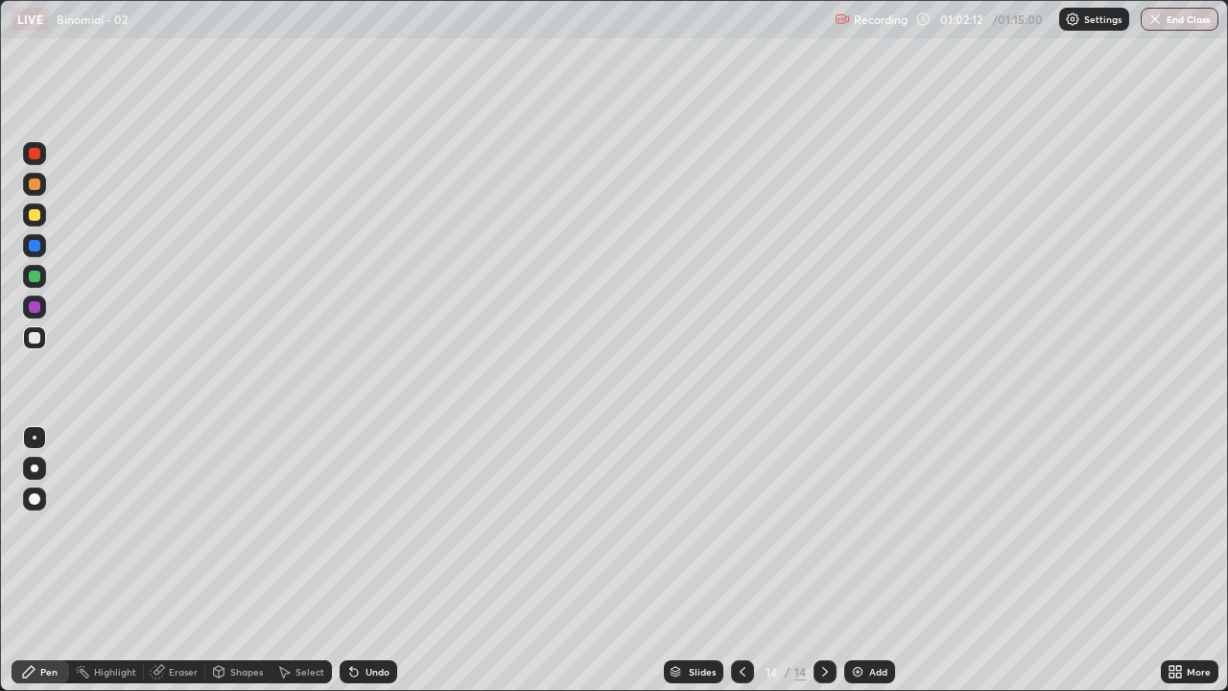
click at [376, 560] on div "Undo" at bounding box center [377, 672] width 24 height 10
click at [364, 560] on div "Undo" at bounding box center [369, 671] width 58 height 23
click at [857, 560] on img at bounding box center [857, 671] width 15 height 15
click at [362, 560] on div "Undo" at bounding box center [369, 671] width 58 height 23
click at [360, 560] on div "Undo" at bounding box center [369, 671] width 58 height 23
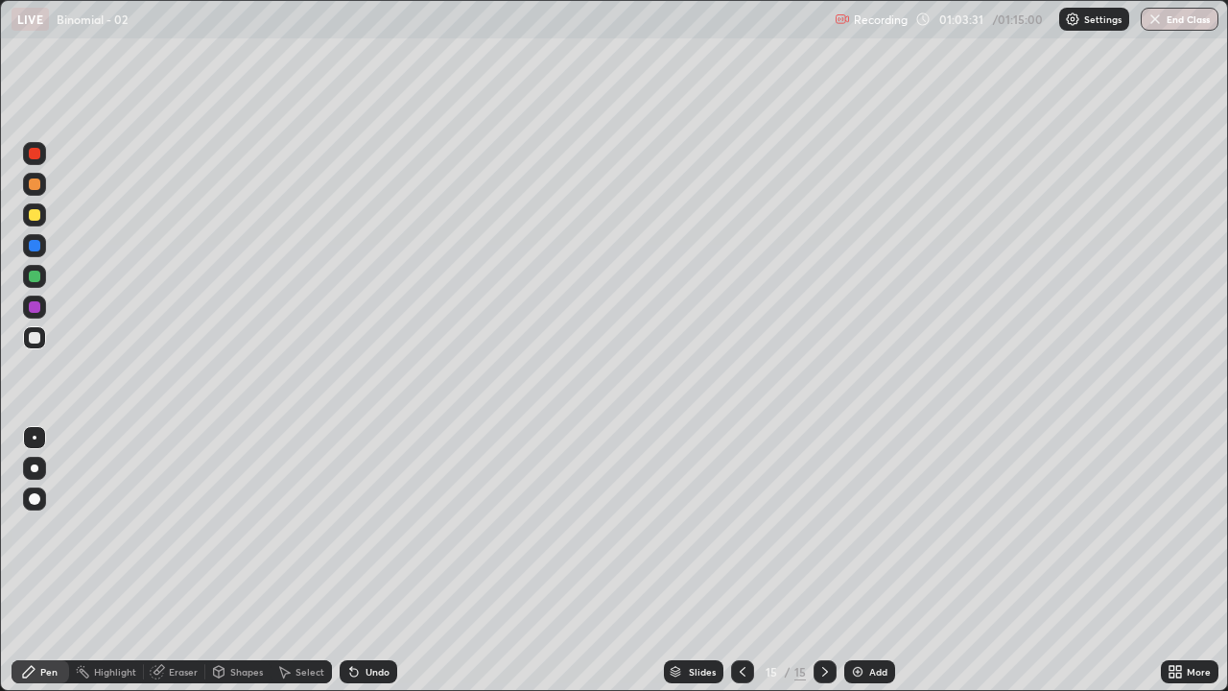
click at [740, 560] on icon at bounding box center [742, 671] width 15 height 15
click at [823, 560] on icon at bounding box center [824, 671] width 15 height 15
click at [732, 560] on div at bounding box center [742, 671] width 23 height 23
click at [825, 560] on icon at bounding box center [824, 671] width 15 height 15
click at [871, 560] on div "Add" at bounding box center [878, 672] width 18 height 10
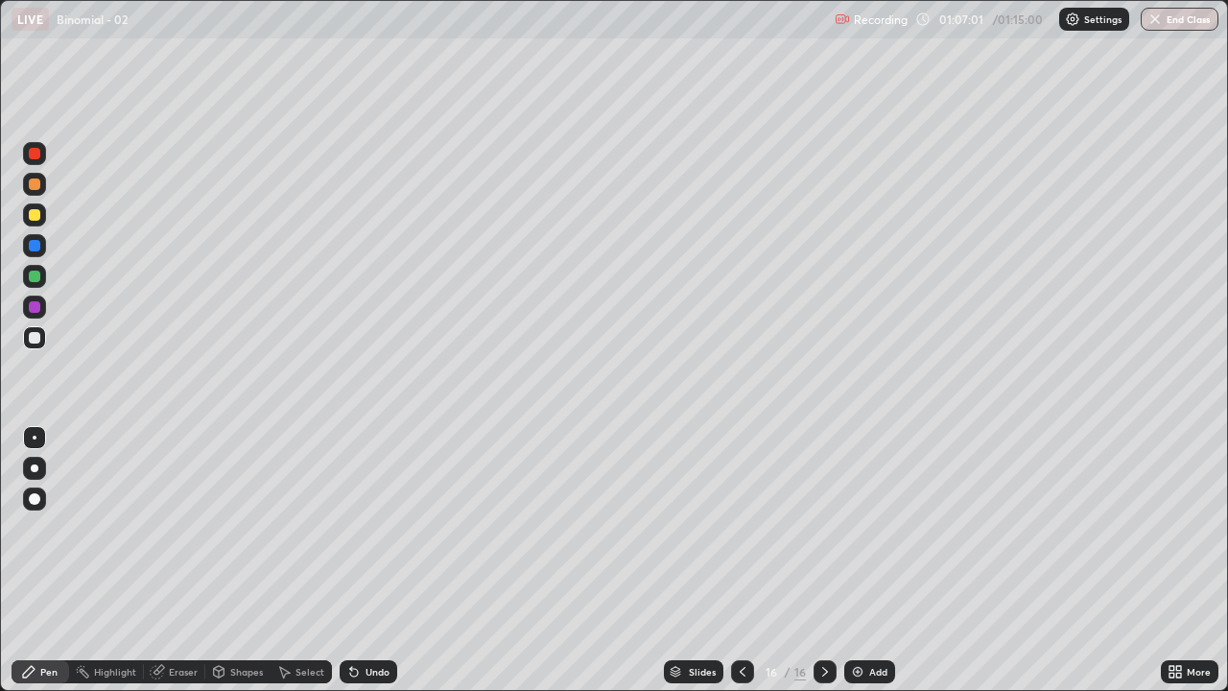
click at [370, 560] on div "Undo" at bounding box center [369, 671] width 58 height 23
click at [1163, 15] on img "button" at bounding box center [1155, 19] width 15 height 15
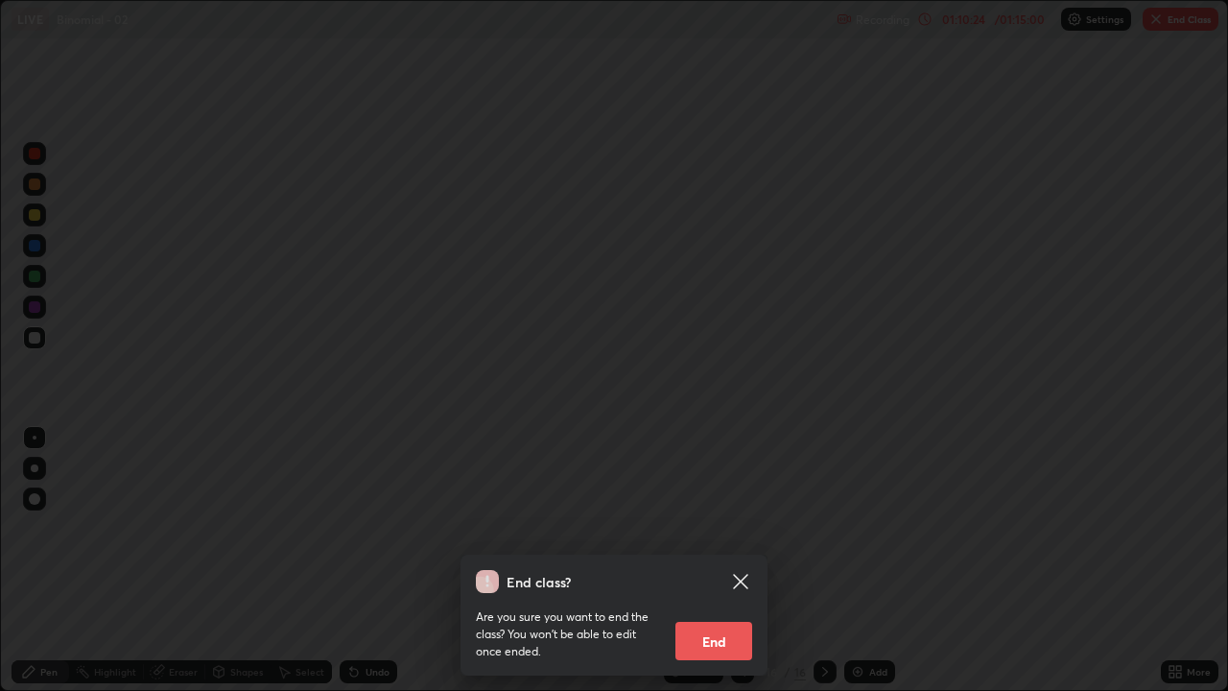
click at [702, 560] on button "End" at bounding box center [713, 641] width 77 height 38
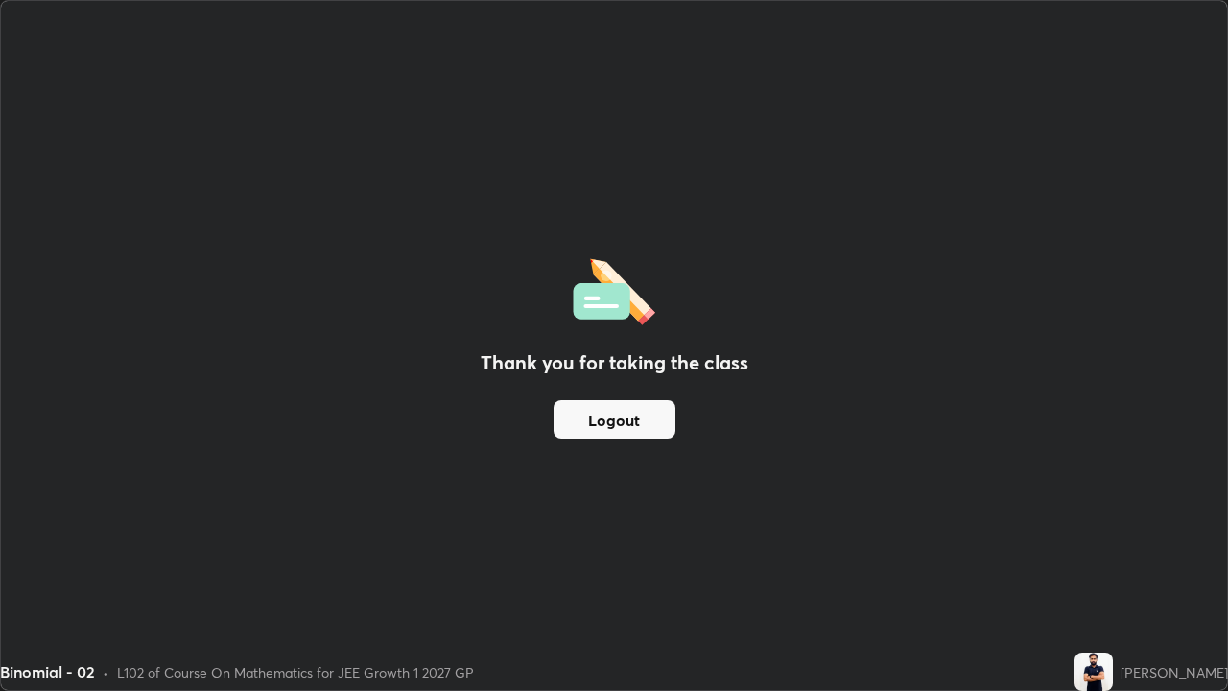
click at [636, 425] on button "Logout" at bounding box center [614, 419] width 122 height 38
